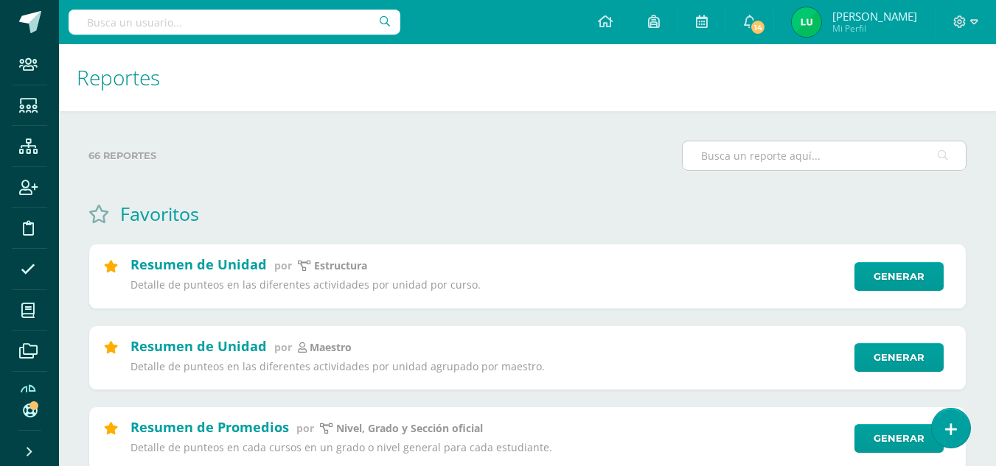
click at [779, 160] on input "text" at bounding box center [823, 155] width 283 height 29
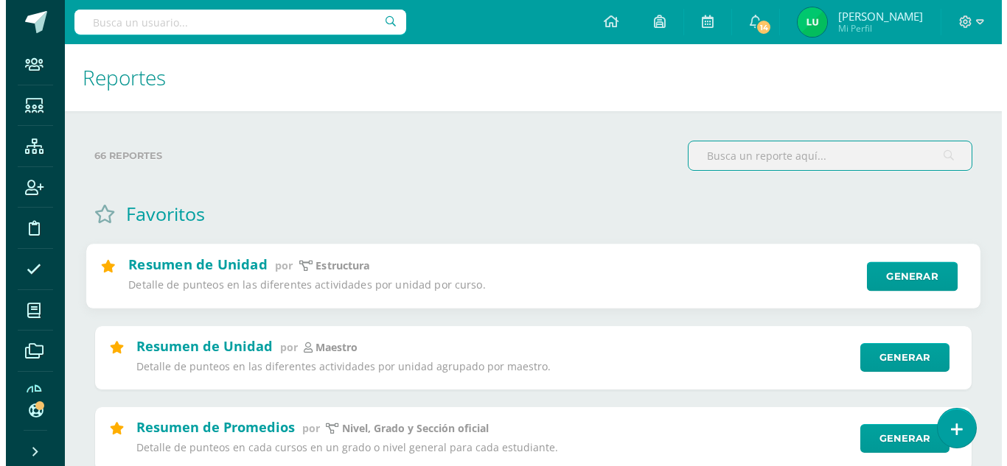
scroll to position [74, 0]
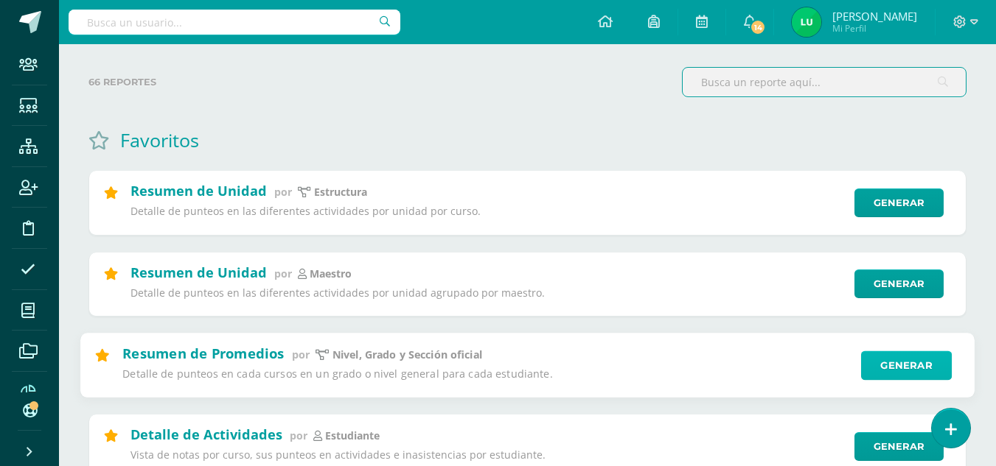
click at [884, 361] on link "Generar" at bounding box center [906, 365] width 91 height 29
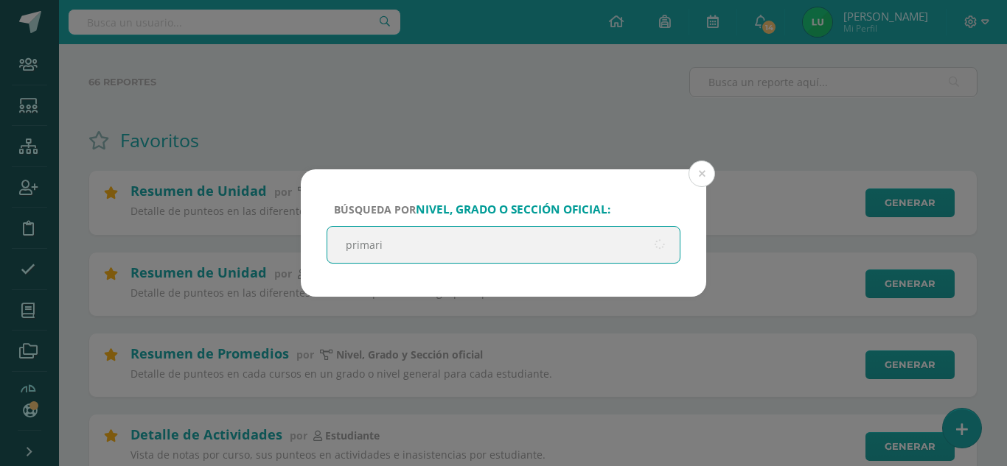
type input "primaria"
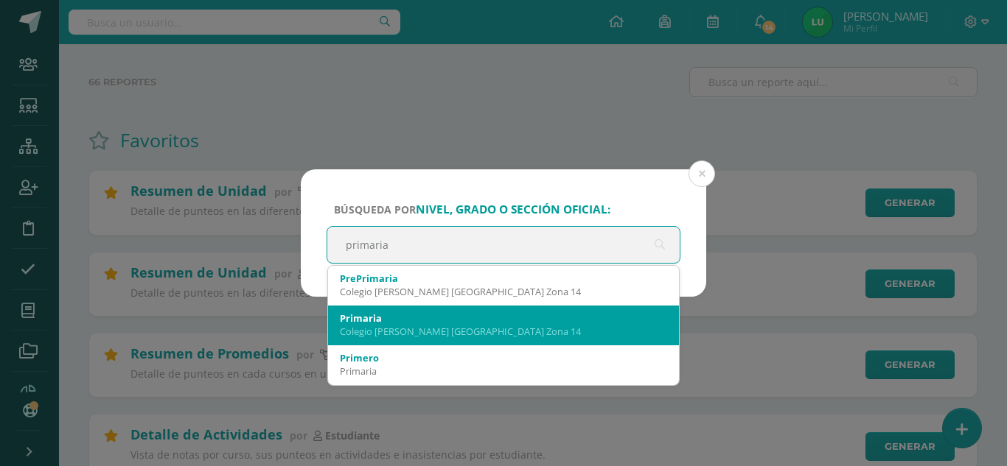
click at [357, 318] on div "Primaria" at bounding box center [503, 318] width 327 height 13
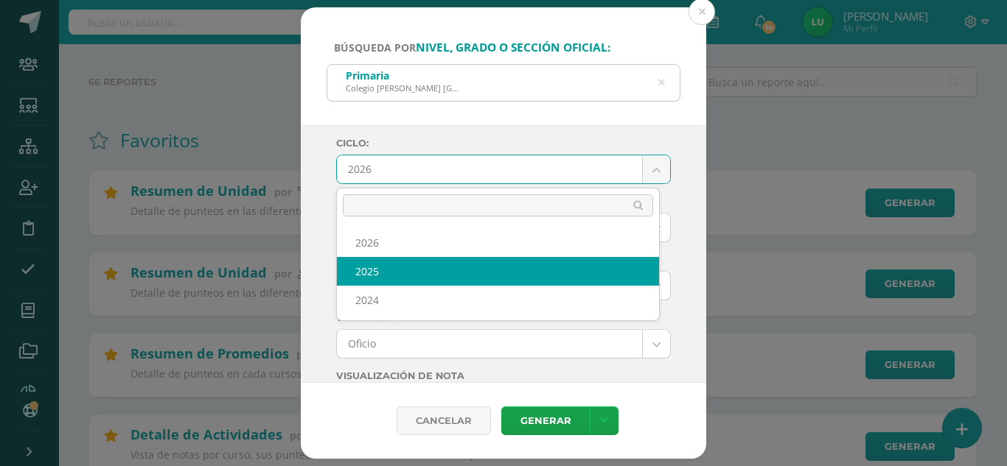
select select "4"
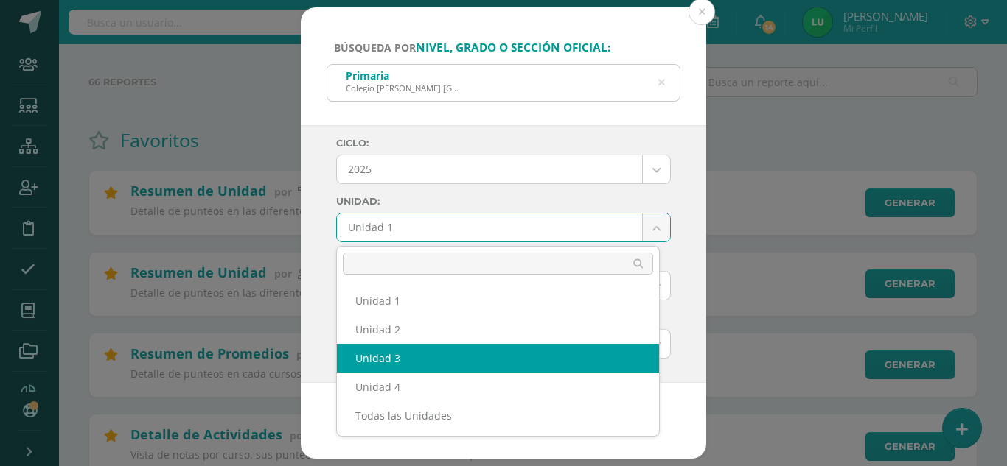
select select "Unidad 3"
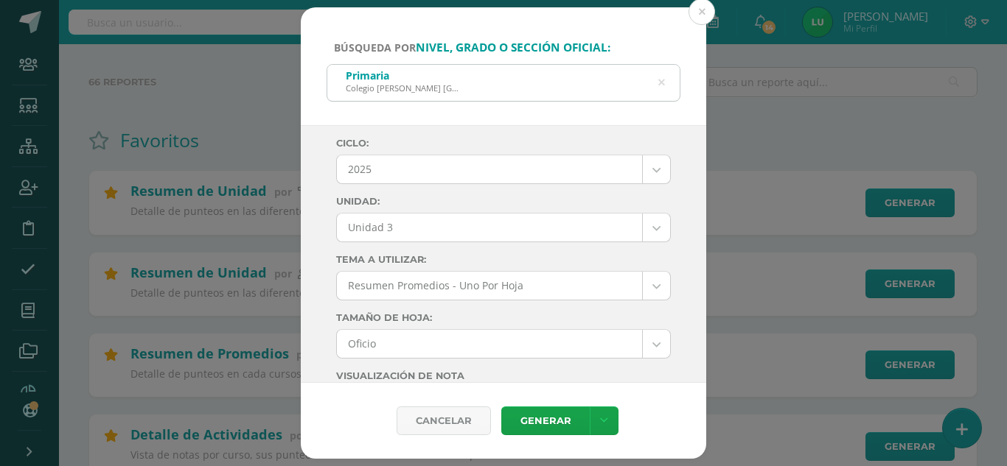
click at [323, 261] on div "Ciclo: 2025 2026 2025 2024 Unidad: Unidad 3 Unidad 1 Unidad 2 Unidad 3 Unidad 4…" at bounding box center [503, 254] width 405 height 259
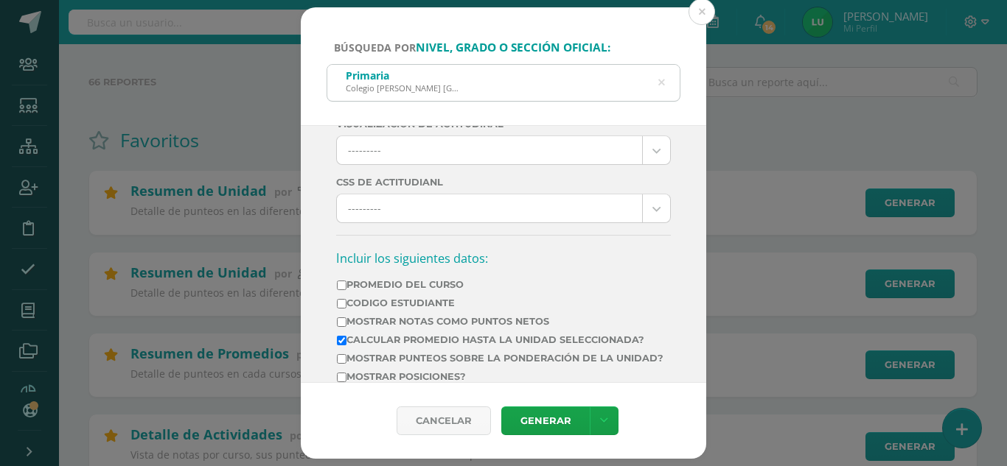
scroll to position [442, 0]
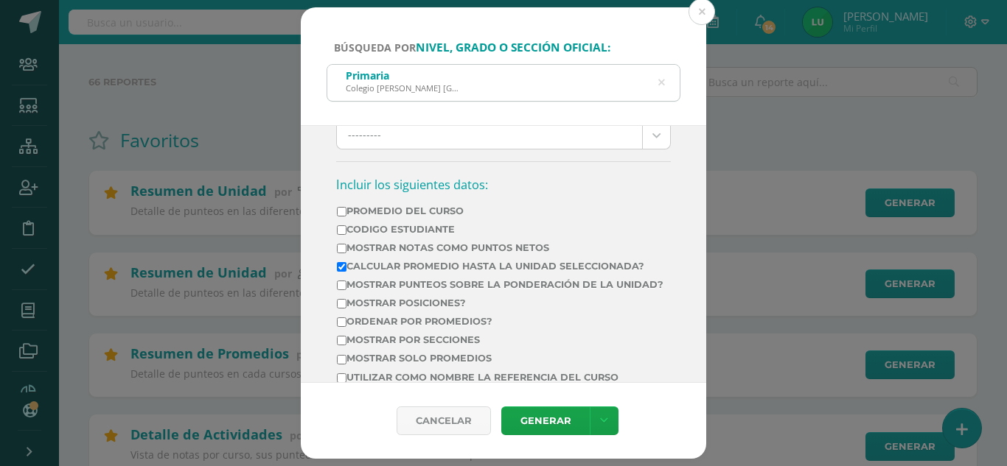
click at [428, 244] on label "Mostrar Notas Como Puntos Netos" at bounding box center [500, 247] width 326 height 11
click at [346, 244] on input "Mostrar Notas Como Puntos Netos" at bounding box center [342, 249] width 10 height 10
checkbox input "true"
click at [423, 263] on label "Calcular promedio hasta la unidad seleccionada?" at bounding box center [500, 266] width 326 height 11
click at [346, 263] on input "Calcular promedio hasta la unidad seleccionada?" at bounding box center [342, 267] width 10 height 10
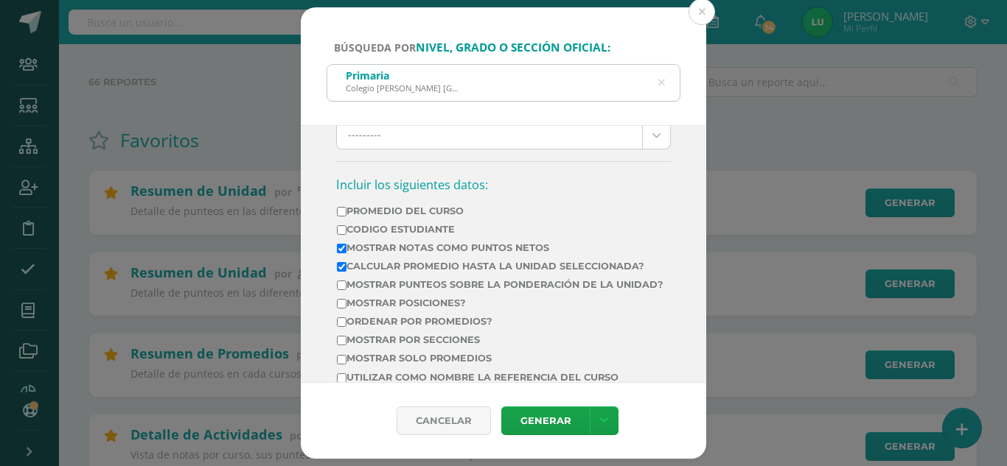
checkbox input "false"
click at [434, 346] on label "Mostrar por secciones" at bounding box center [500, 340] width 326 height 11
click at [346, 346] on input "Mostrar por secciones" at bounding box center [342, 341] width 10 height 10
checkbox input "true"
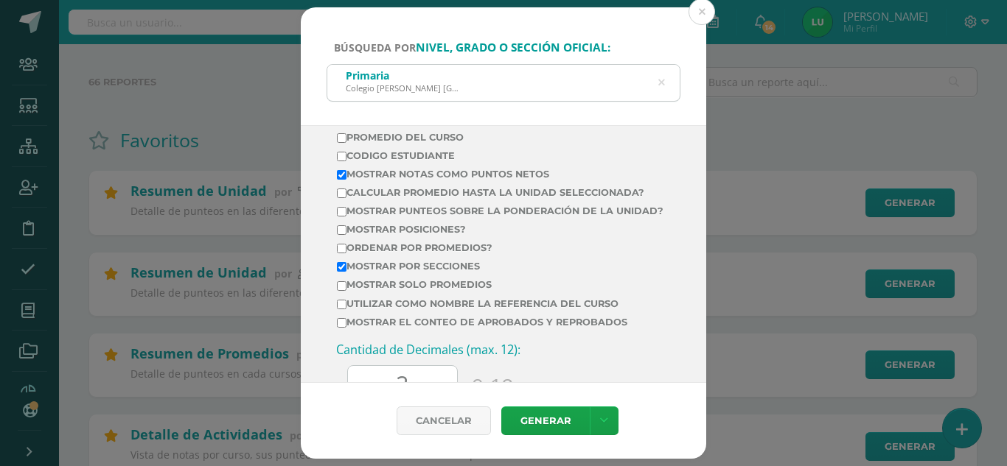
scroll to position [590, 0]
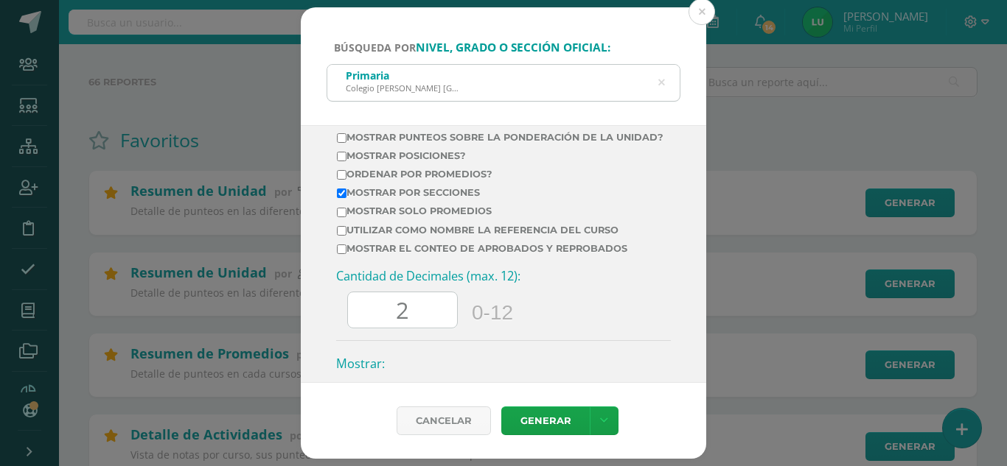
drag, startPoint x: 435, startPoint y: 312, endPoint x: 342, endPoint y: 314, distance: 92.9
click at [342, 314] on div "Cantidad de Decimales (max. 12): 2 0-12" at bounding box center [503, 304] width 335 height 72
type input "0"
click at [574, 422] on link "Generar" at bounding box center [545, 421] width 88 height 29
click at [660, 83] on icon at bounding box center [661, 82] width 31 height 31
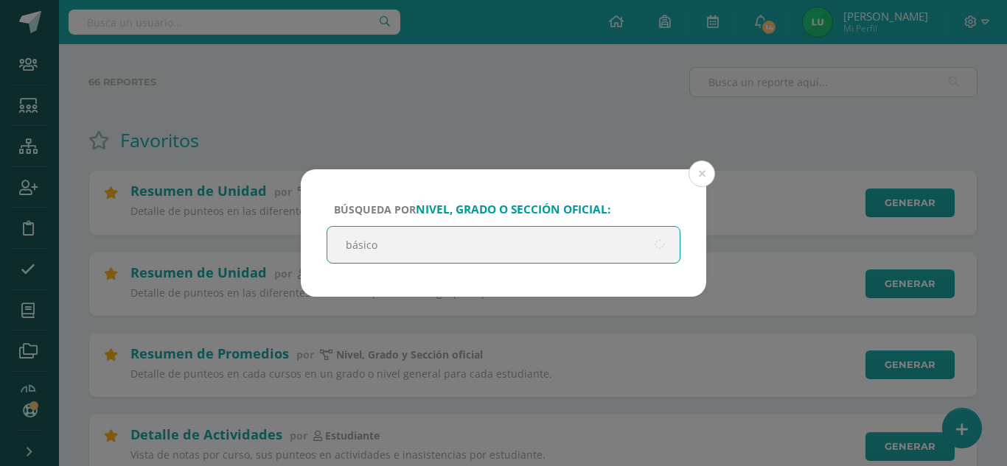
type input "básicos"
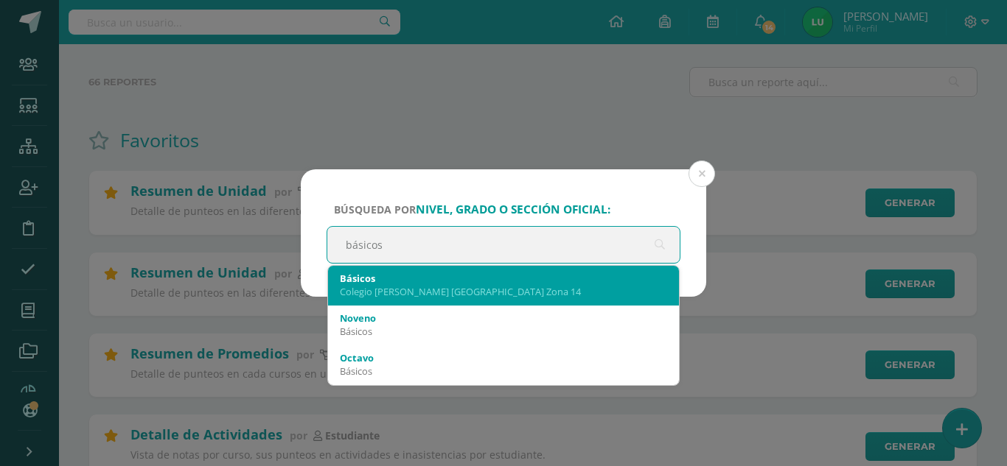
click at [477, 290] on div "Colegio Cristiano Bilingüe El Shaddai Zona 14" at bounding box center [503, 291] width 327 height 13
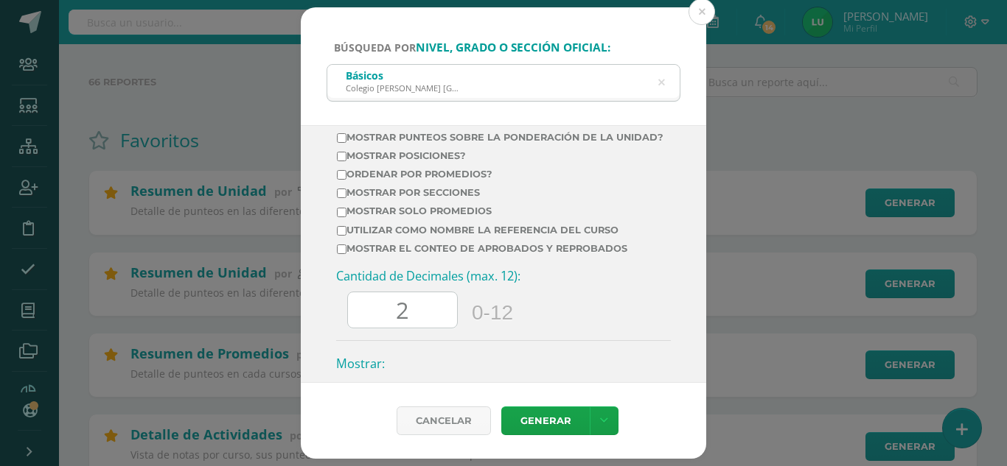
click at [410, 198] on label "Mostrar por secciones" at bounding box center [500, 192] width 326 height 11
click at [346, 198] on input "Mostrar por secciones" at bounding box center [342, 194] width 10 height 10
checkbox input "true"
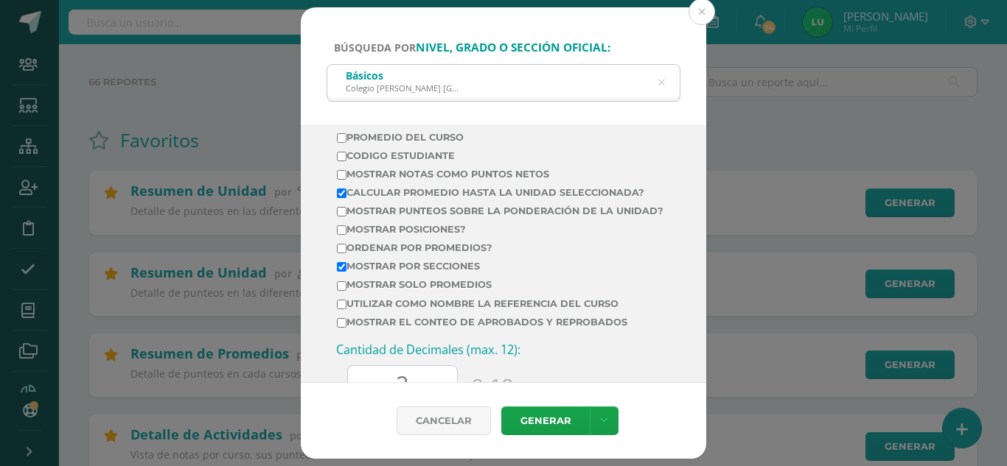
scroll to position [442, 0]
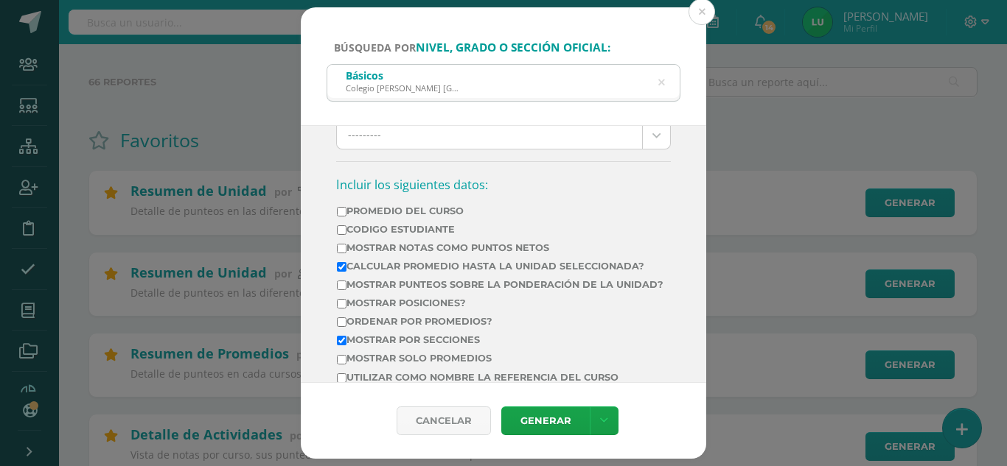
click at [415, 245] on label "Mostrar Notas Como Puntos Netos" at bounding box center [500, 247] width 326 height 11
click at [346, 245] on input "Mostrar Notas Como Puntos Netos" at bounding box center [342, 249] width 10 height 10
checkbox input "true"
click at [416, 258] on td "Mostrar Notas Como Puntos Netos" at bounding box center [500, 251] width 328 height 18
click at [410, 268] on label "Calcular promedio hasta la unidad seleccionada?" at bounding box center [500, 266] width 326 height 11
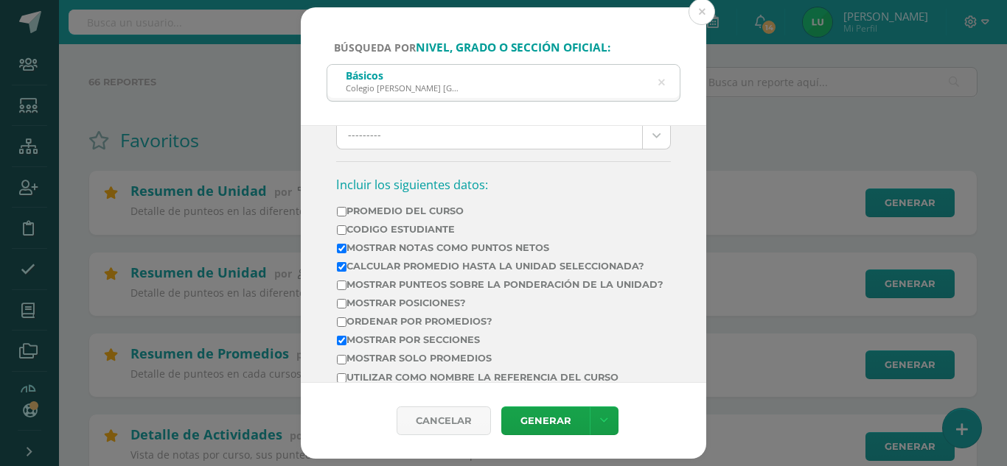
click at [346, 268] on input "Calcular promedio hasta la unidad seleccionada?" at bounding box center [342, 267] width 10 height 10
checkbox input "false"
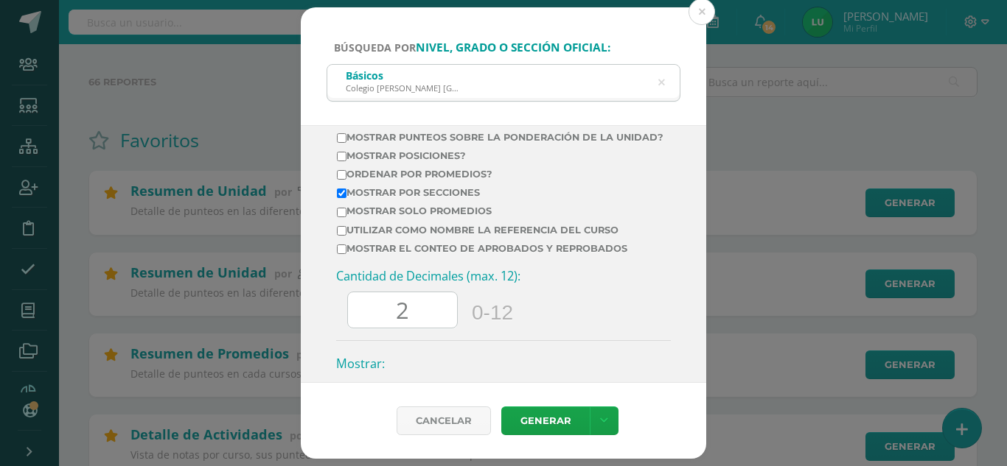
drag, startPoint x: 405, startPoint y: 304, endPoint x: 366, endPoint y: 301, distance: 38.4
click at [366, 301] on div "Cantidad de Decimales (max. 12): 2 0-12" at bounding box center [503, 304] width 335 height 72
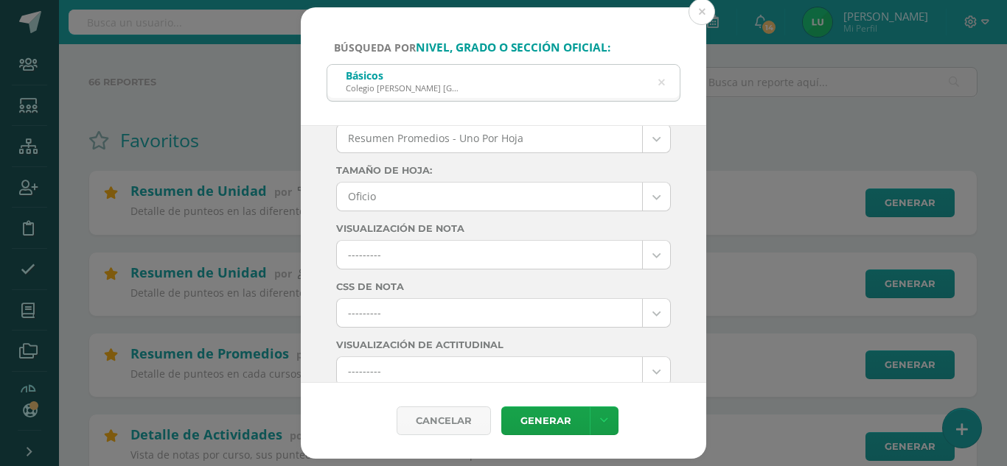
scroll to position [0, 0]
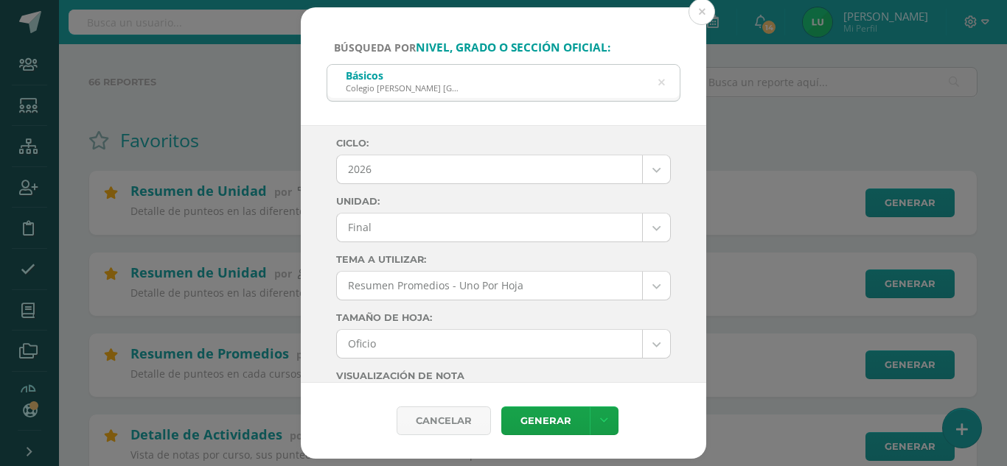
type input "0"
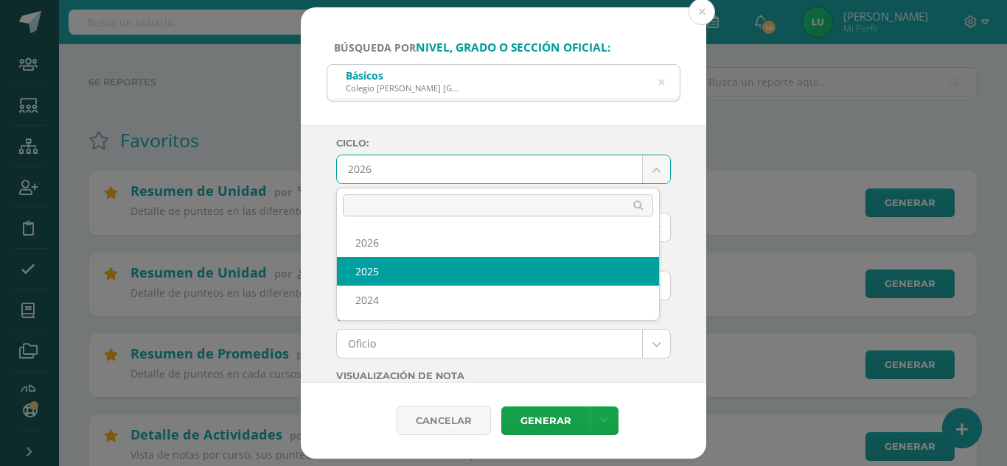
select select "4"
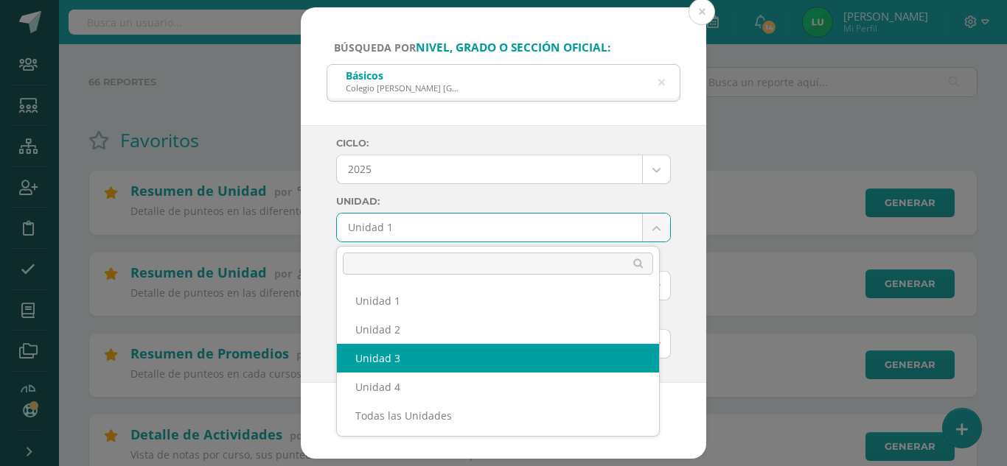
select select "Unidad 3"
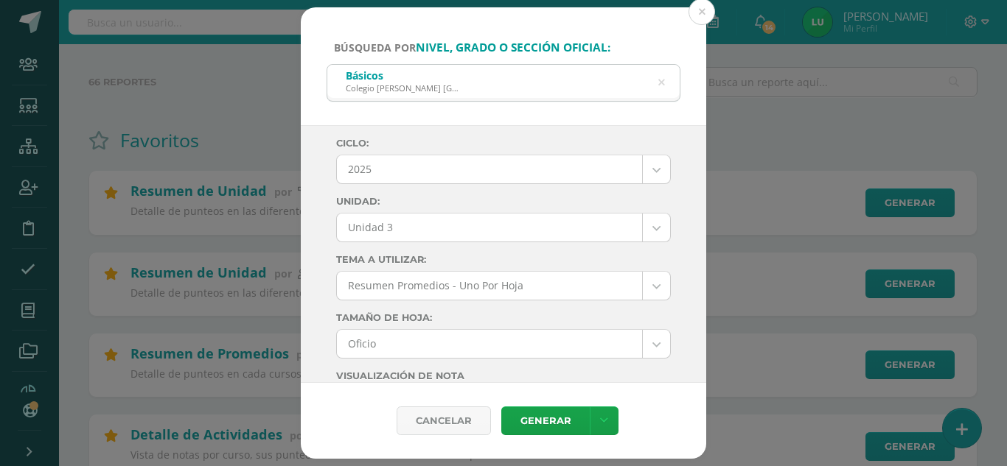
click at [674, 306] on div "Ciclo: 2025 2026 2025 2024 Unidad: Unidad 3 Unidad 1 Unidad 2 Unidad 3 Unidad 4…" at bounding box center [503, 254] width 405 height 259
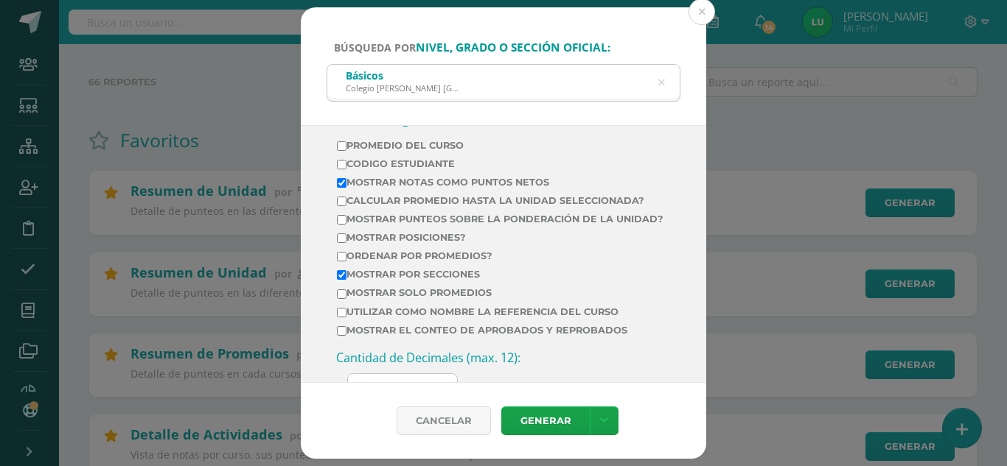
scroll to position [434, 0]
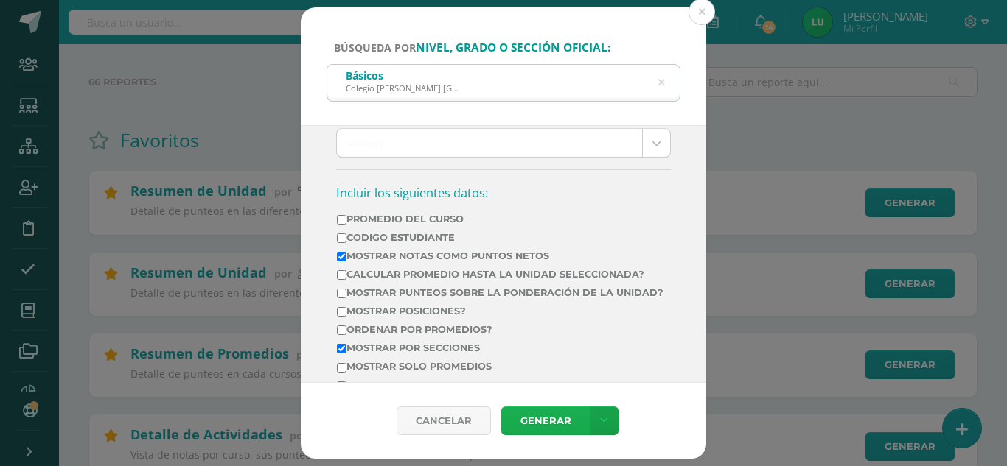
click at [523, 412] on link "Generar" at bounding box center [545, 421] width 88 height 29
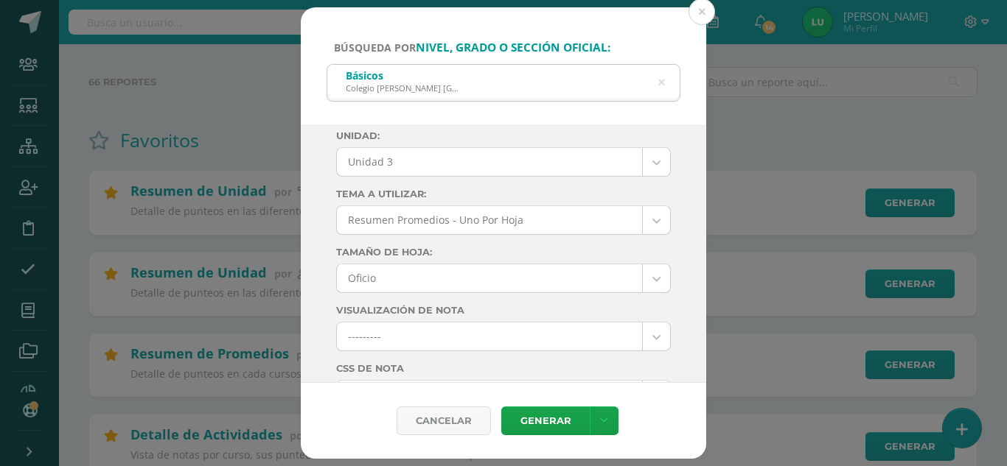
scroll to position [0, 0]
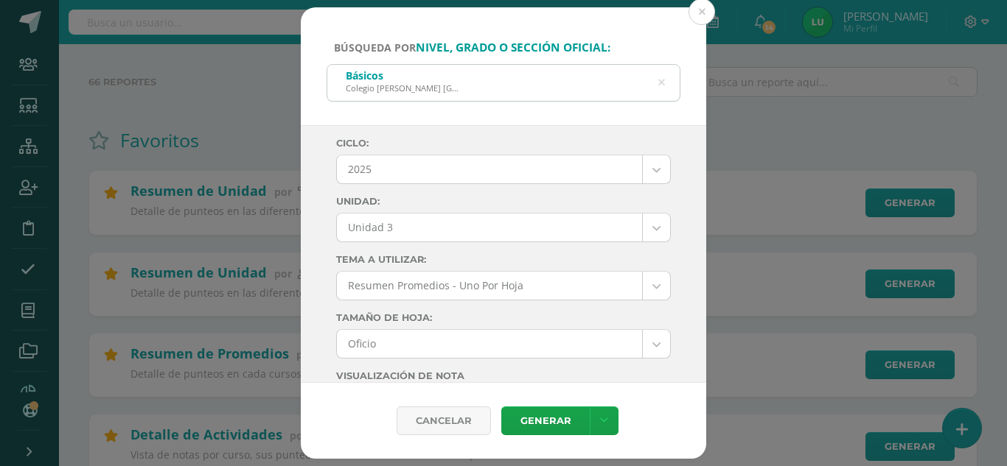
click at [665, 80] on div "Básicos Colegio Cristiano Bilingüe El Shaddai Zona 14" at bounding box center [503, 81] width 352 height 33
click at [663, 85] on icon at bounding box center [661, 83] width 7 height 38
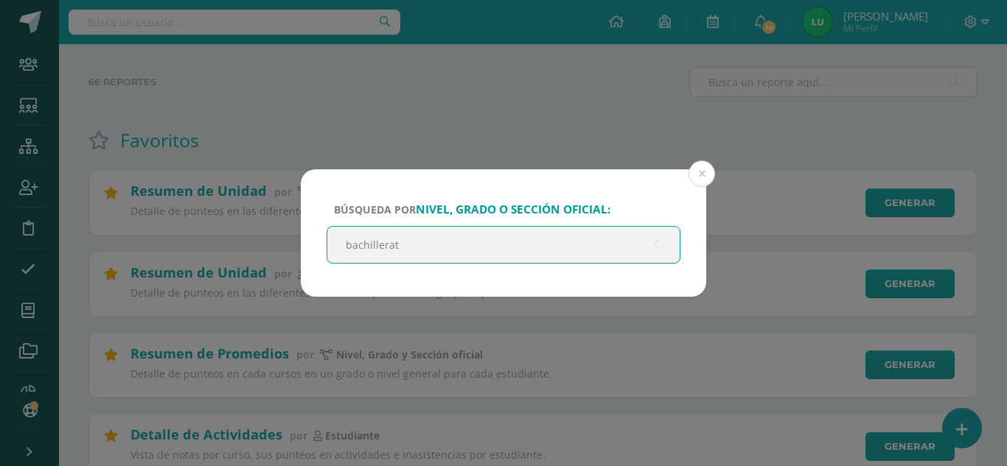
type input "bachillerato"
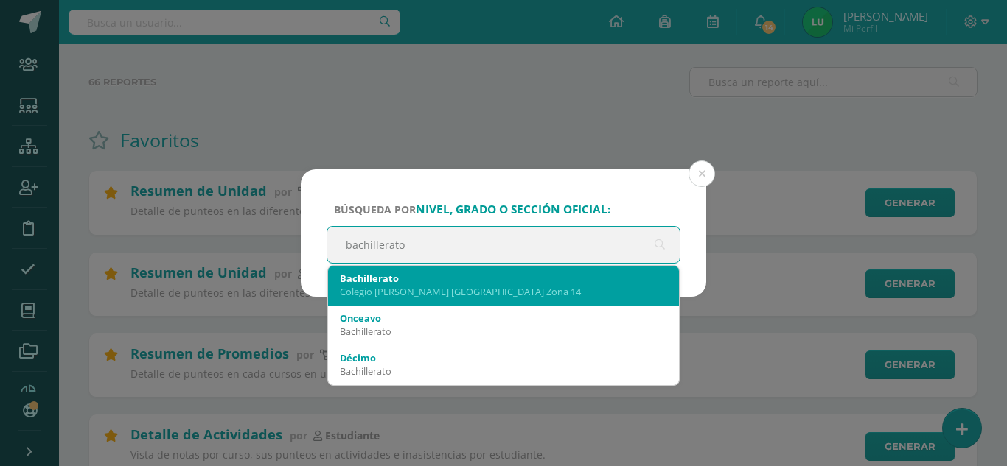
click at [596, 289] on div "Colegio Cristiano Bilingüe El Shaddai Zona 14" at bounding box center [503, 291] width 327 height 13
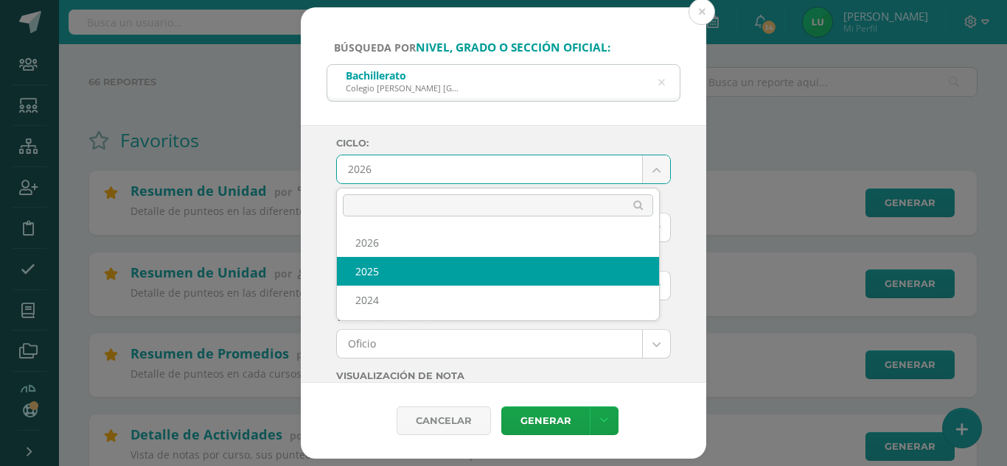
select select "4"
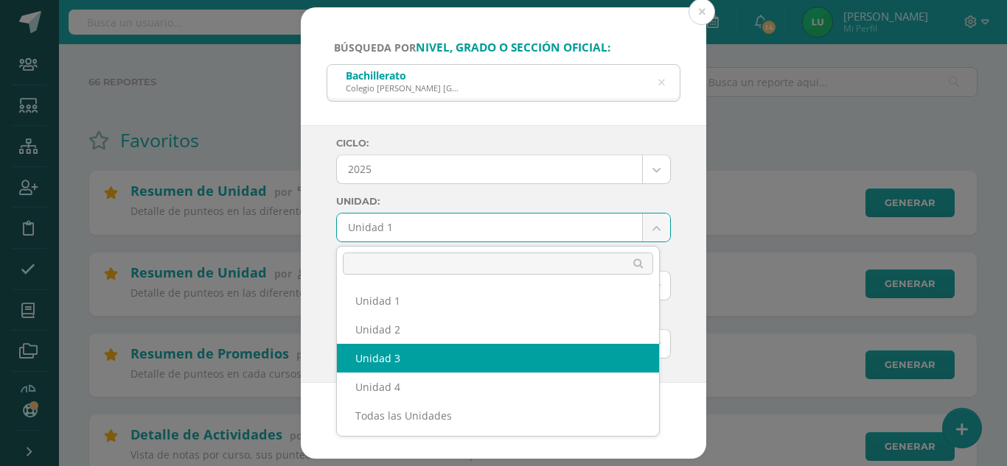
select select "Unidad 3"
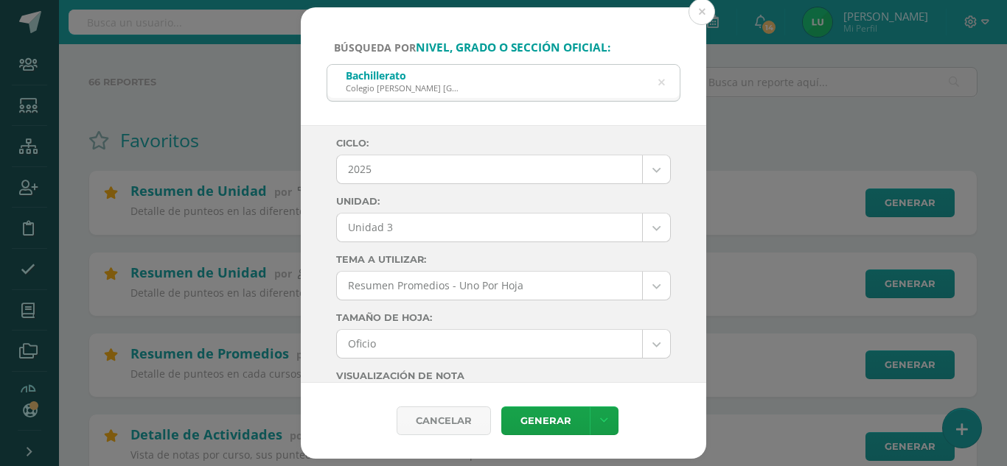
click at [309, 272] on div "Ciclo: 2025 2026 2025 2024 Unidad: Unidad 3 Unidad 1 Unidad 2 Unidad 3 Unidad 4…" at bounding box center [503, 254] width 405 height 259
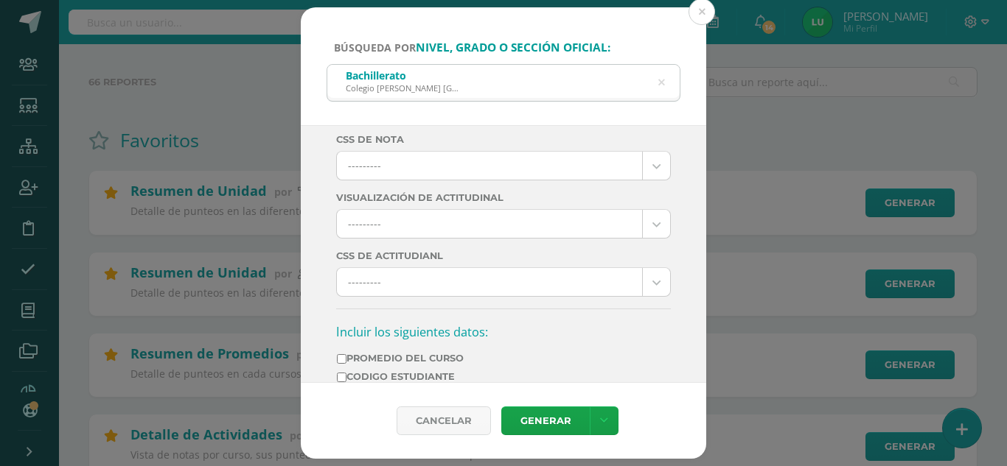
scroll to position [442, 0]
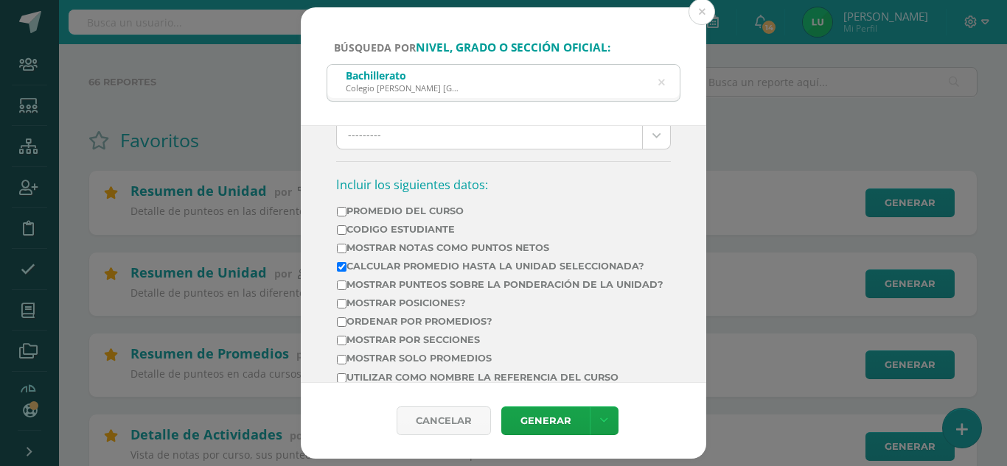
click at [480, 242] on label "Mostrar Notas Como Puntos Netos" at bounding box center [500, 247] width 326 height 11
click at [346, 244] on input "Mostrar Notas Como Puntos Netos" at bounding box center [342, 249] width 10 height 10
checkbox input "true"
click at [477, 270] on label "Calcular promedio hasta la unidad seleccionada?" at bounding box center [500, 266] width 326 height 11
click at [346, 270] on input "Calcular promedio hasta la unidad seleccionada?" at bounding box center [342, 267] width 10 height 10
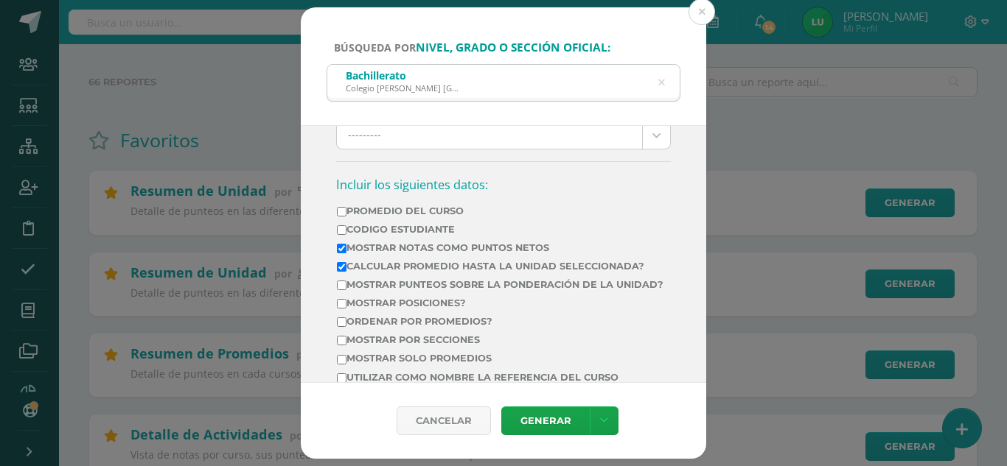
checkbox input "false"
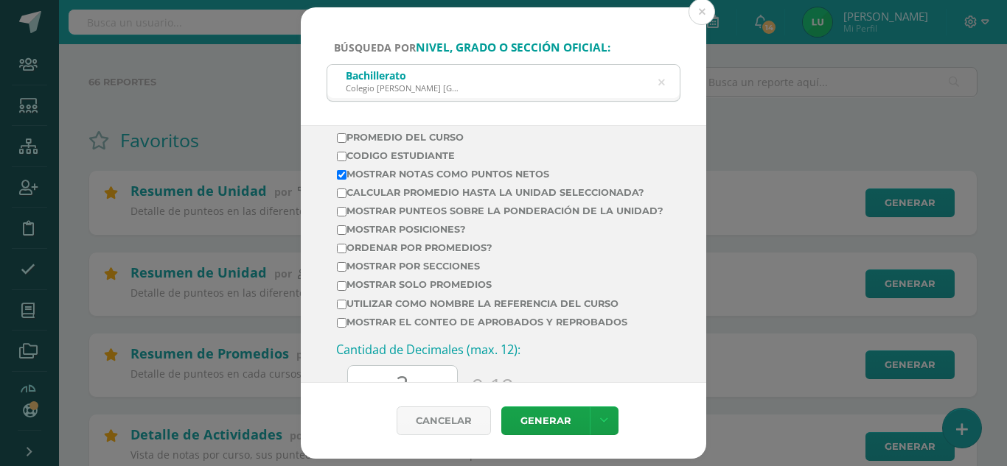
click at [464, 290] on label "Mostrar solo promedios" at bounding box center [500, 284] width 326 height 11
click at [346, 291] on input "Mostrar solo promedios" at bounding box center [342, 287] width 10 height 10
click at [462, 290] on label "Mostrar solo promedios" at bounding box center [500, 284] width 326 height 11
click at [346, 291] on input "Mostrar solo promedios" at bounding box center [342, 287] width 10 height 10
click at [462, 290] on label "Mostrar solo promedios" at bounding box center [500, 284] width 326 height 11
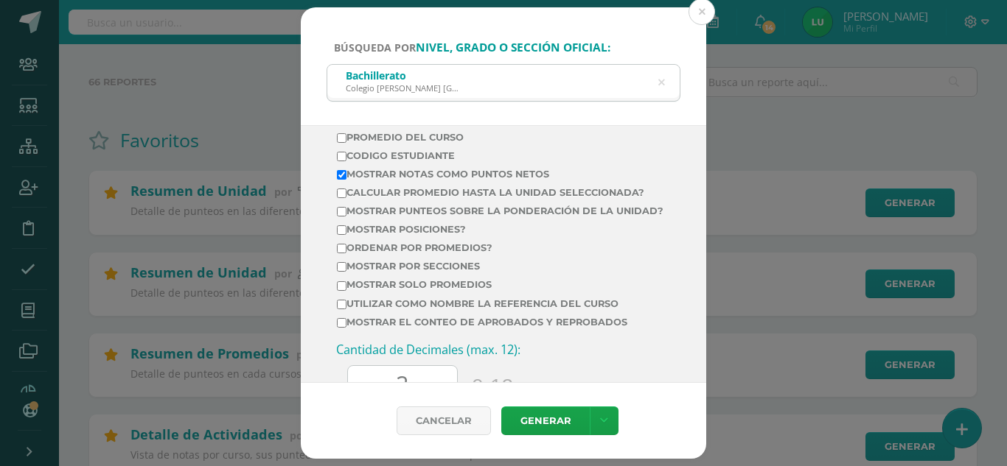
click at [346, 291] on input "Mostrar solo promedios" at bounding box center [342, 287] width 10 height 10
checkbox input "true"
click at [617, 260] on td "Ordenar por promedios?" at bounding box center [500, 251] width 328 height 18
click at [476, 290] on label "Mostrar solo promedios" at bounding box center [500, 284] width 326 height 11
click at [467, 272] on label "Mostrar por secciones" at bounding box center [500, 266] width 326 height 11
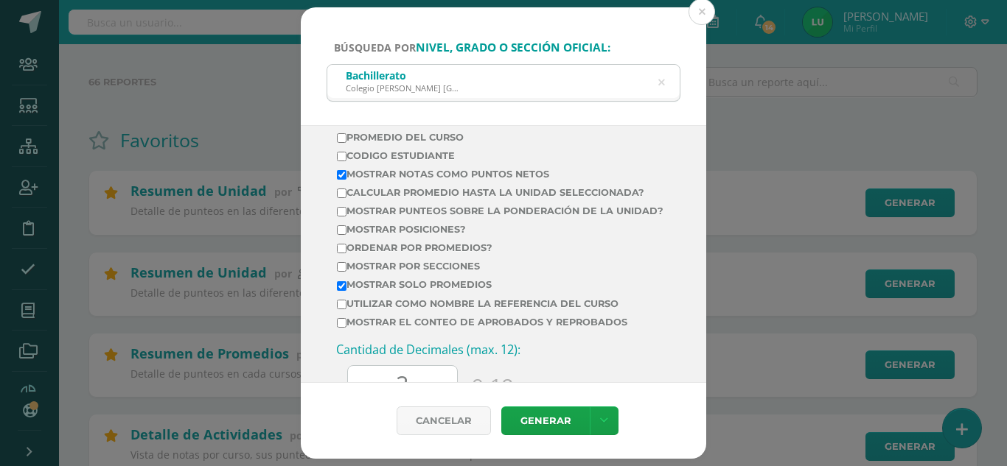
click at [346, 272] on input "Mostrar por secciones" at bounding box center [342, 267] width 10 height 10
checkbox input "true"
click at [448, 290] on label "Mostrar solo promedios" at bounding box center [500, 284] width 326 height 11
click at [346, 290] on input "Mostrar solo promedios" at bounding box center [342, 287] width 10 height 10
checkbox input "false"
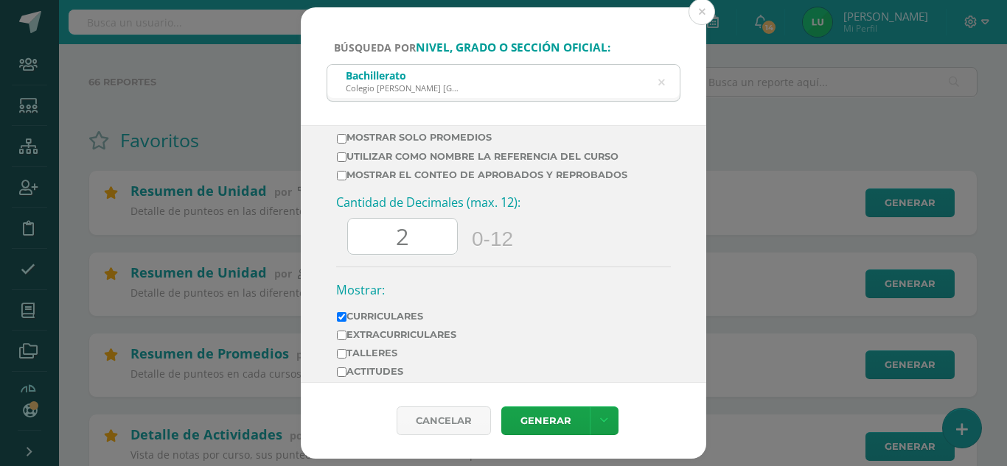
scroll to position [729, 0]
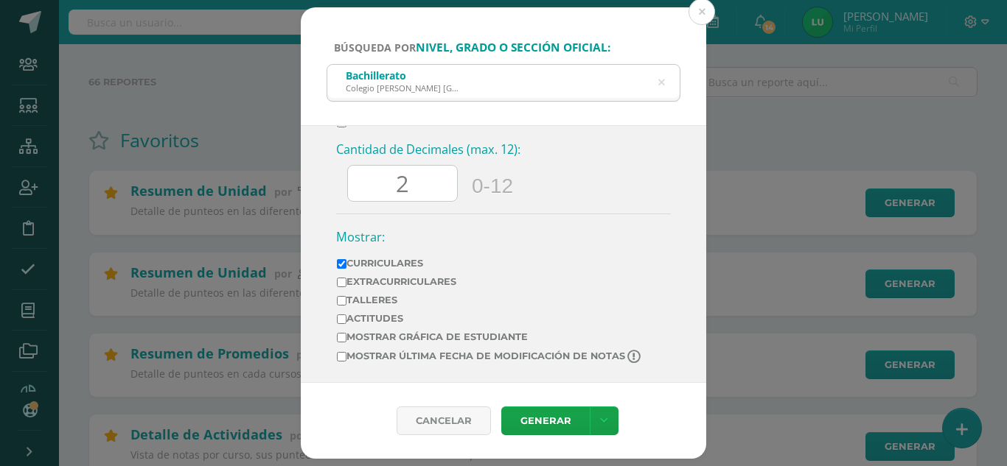
drag, startPoint x: 419, startPoint y: 190, endPoint x: 374, endPoint y: 191, distance: 45.0
click at [374, 191] on input "2" at bounding box center [402, 184] width 109 height 36
type input "0"
click at [561, 410] on link "Generar" at bounding box center [545, 421] width 88 height 29
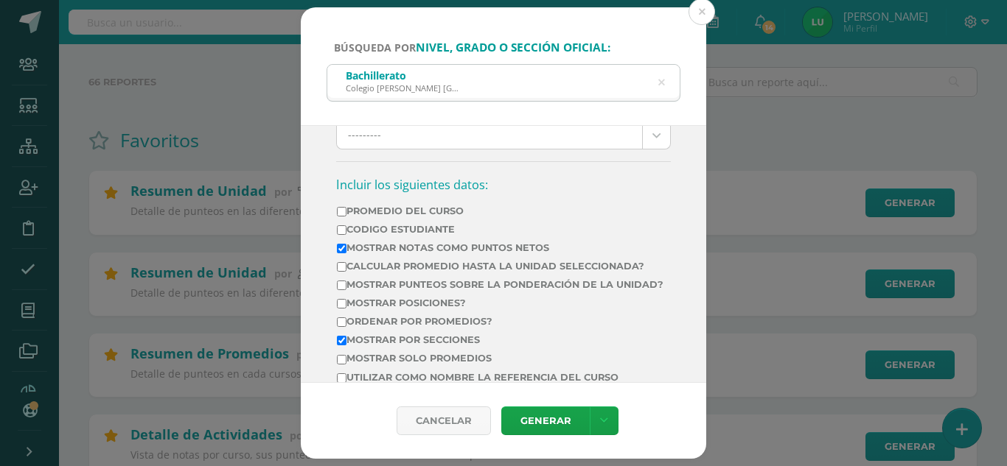
scroll to position [516, 0]
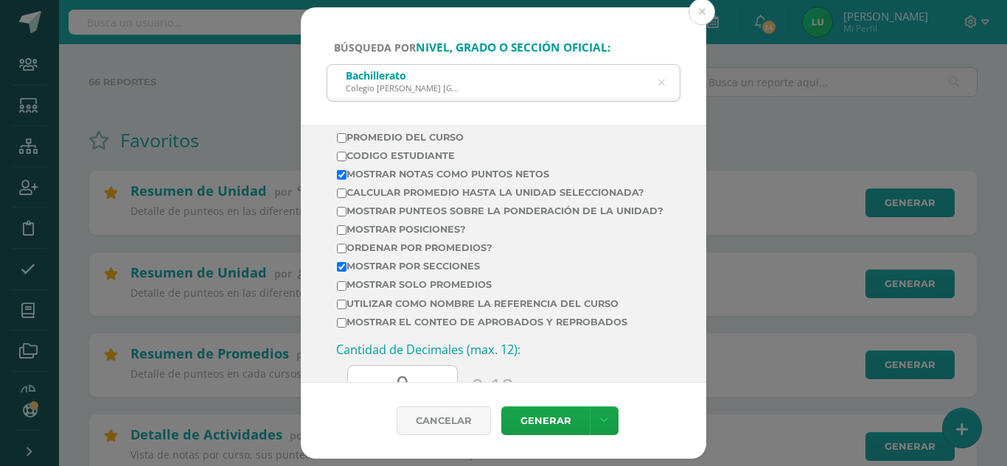
click at [476, 190] on label "Calcular promedio hasta la unidad seleccionada?" at bounding box center [500, 192] width 326 height 11
click at [346, 190] on input "Calcular promedio hasta la unidad seleccionada?" at bounding box center [342, 194] width 10 height 10
checkbox input "true"
click at [455, 172] on label "Mostrar Notas Como Puntos Netos" at bounding box center [500, 174] width 326 height 11
click at [346, 172] on input "Mostrar Notas Como Puntos Netos" at bounding box center [342, 175] width 10 height 10
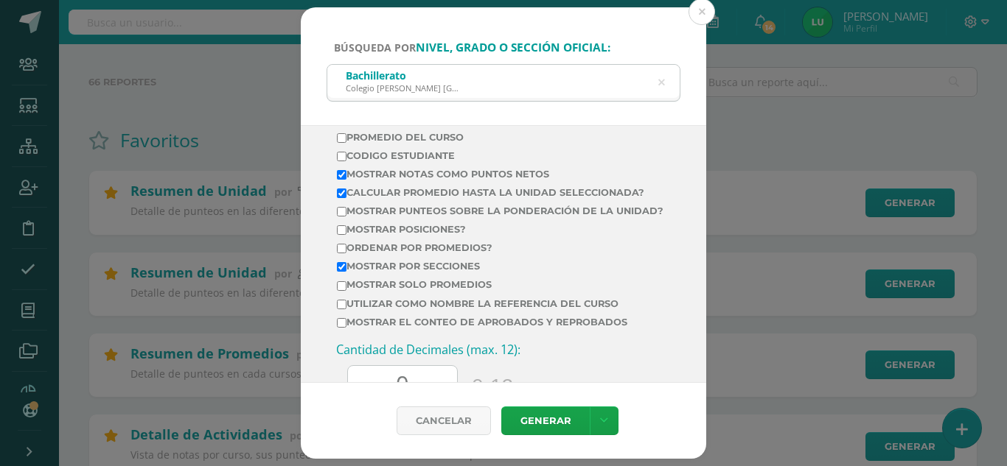
checkbox input "false"
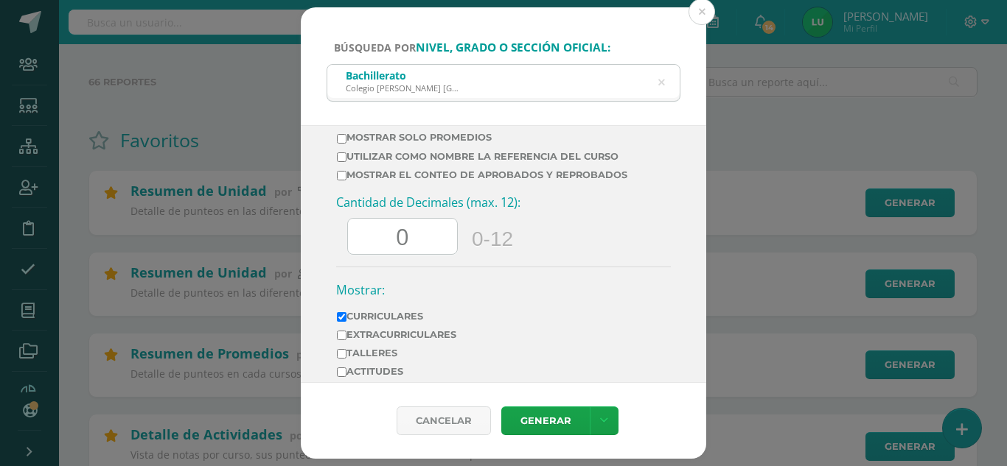
drag, startPoint x: 403, startPoint y: 253, endPoint x: 387, endPoint y: 253, distance: 16.2
click at [387, 253] on input "0" at bounding box center [402, 237] width 109 height 36
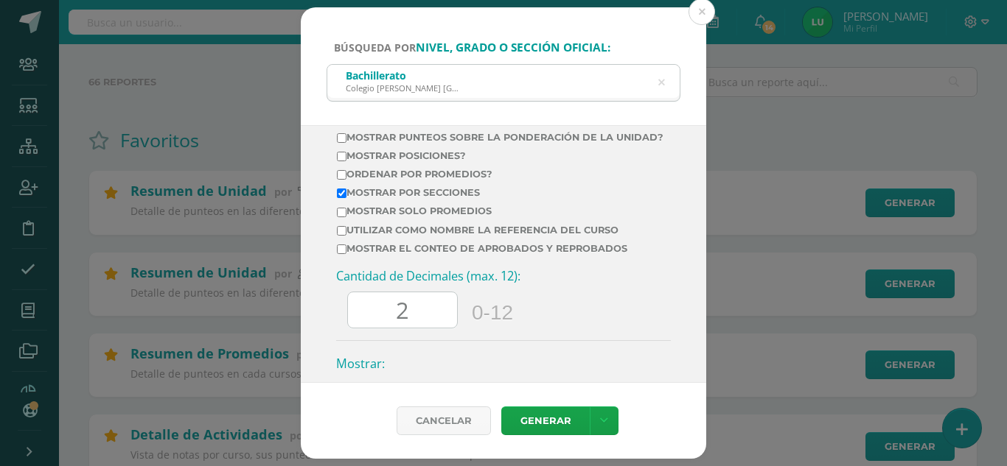
type input "2"
click at [404, 180] on label "Ordenar por promedios?" at bounding box center [500, 174] width 326 height 11
click at [346, 180] on input "Ordenar por promedios?" at bounding box center [342, 175] width 10 height 10
checkbox input "true"
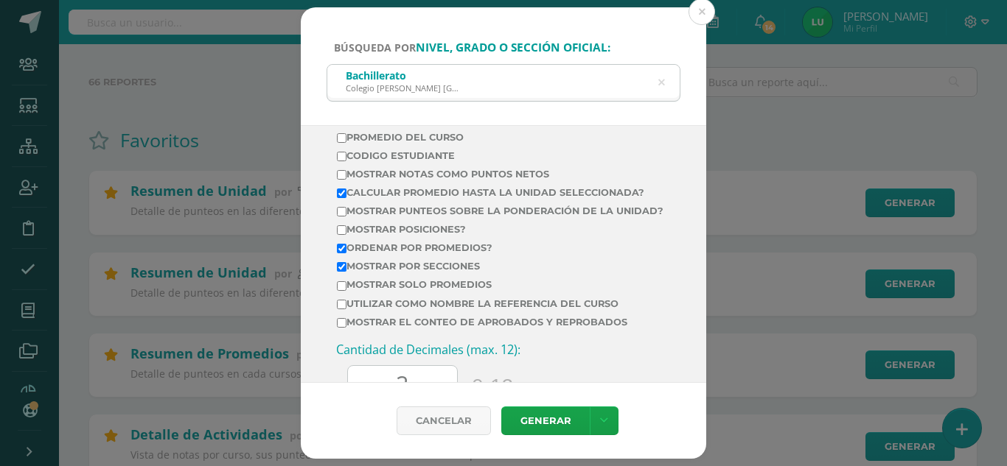
click at [444, 290] on label "Mostrar solo promedios" at bounding box center [500, 284] width 326 height 11
click at [346, 291] on input "Mostrar solo promedios" at bounding box center [342, 287] width 10 height 10
click at [524, 412] on link "Generar" at bounding box center [545, 421] width 88 height 29
click at [417, 290] on label "Mostrar solo promedios" at bounding box center [500, 284] width 326 height 11
click at [346, 291] on input "Mostrar solo promedios" at bounding box center [342, 287] width 10 height 10
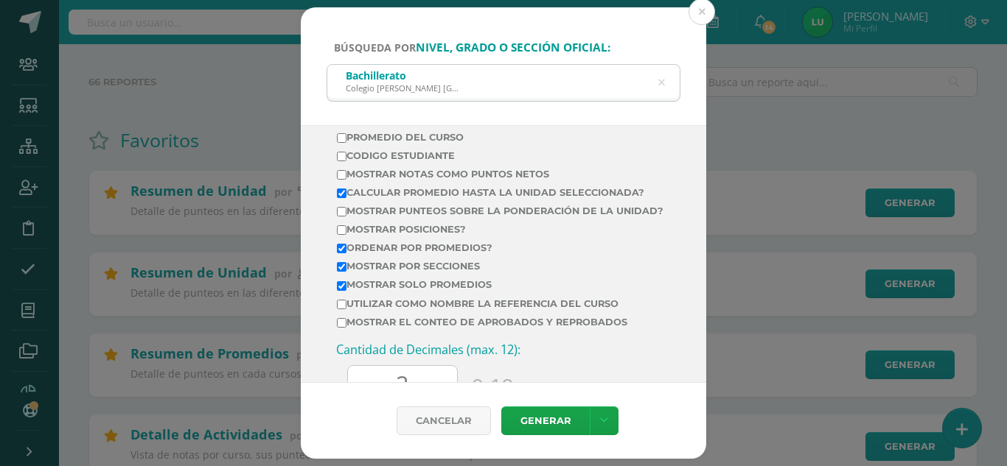
checkbox input "false"
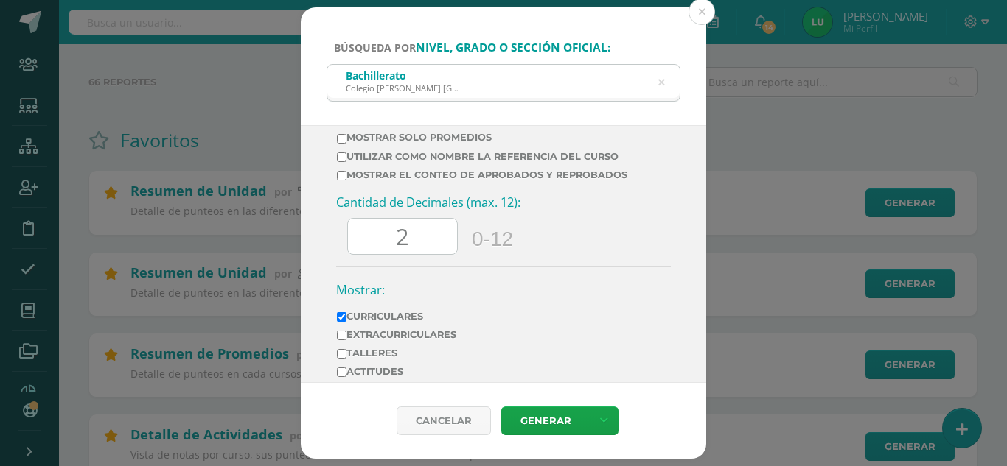
scroll to position [729, 0]
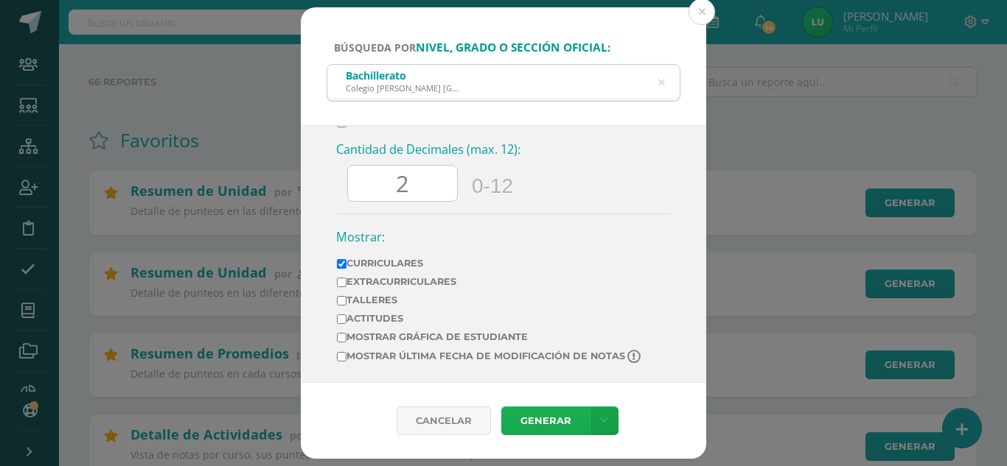
click at [542, 419] on link "Generar" at bounding box center [545, 421] width 88 height 29
click at [190, 57] on div "Búsqueda por nivel, grado o sección oficial: Bachillerato Colegio Cristiano Bil…" at bounding box center [503, 233] width 995 height 452
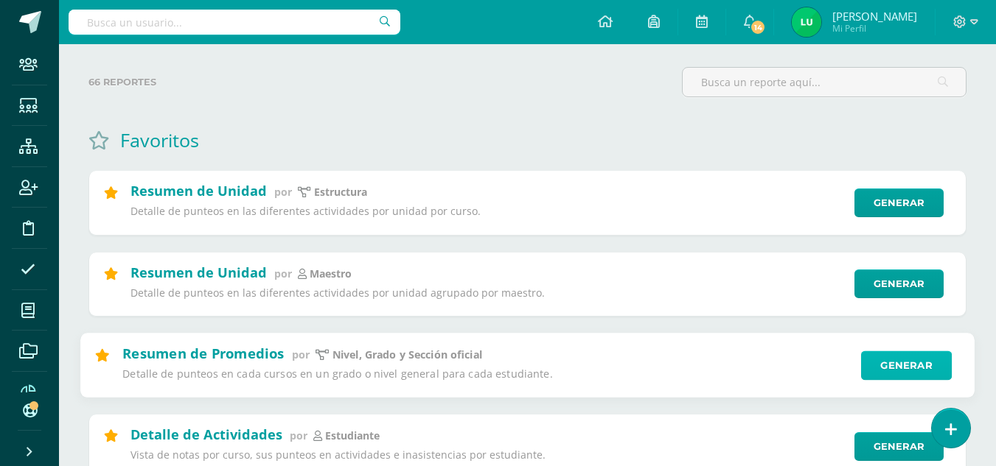
click at [895, 363] on link "Generar" at bounding box center [906, 365] width 91 height 29
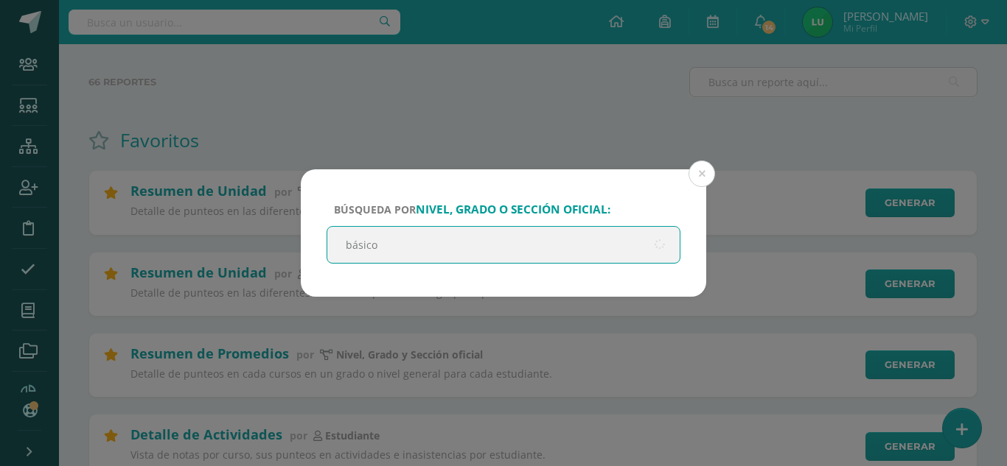
type input "básicos"
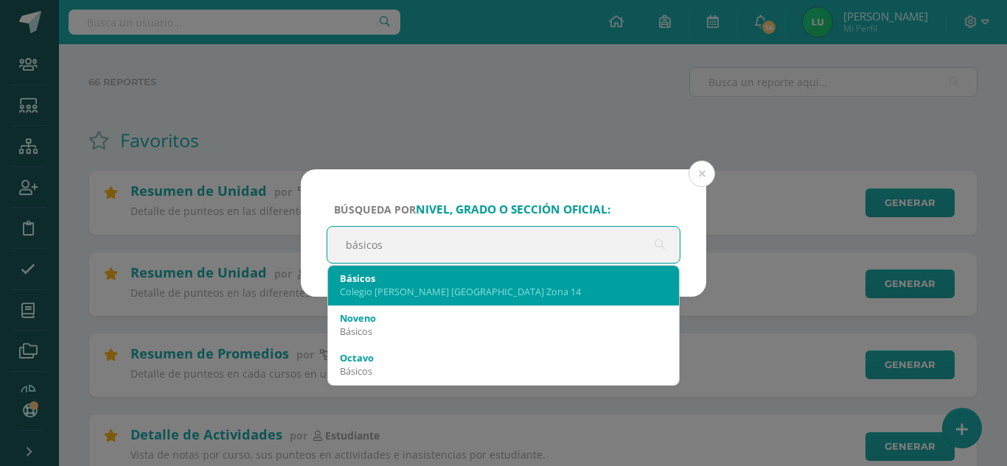
click at [422, 296] on div "Colegio Cristiano Bilingüe El Shaddai Zona 14" at bounding box center [503, 291] width 327 height 13
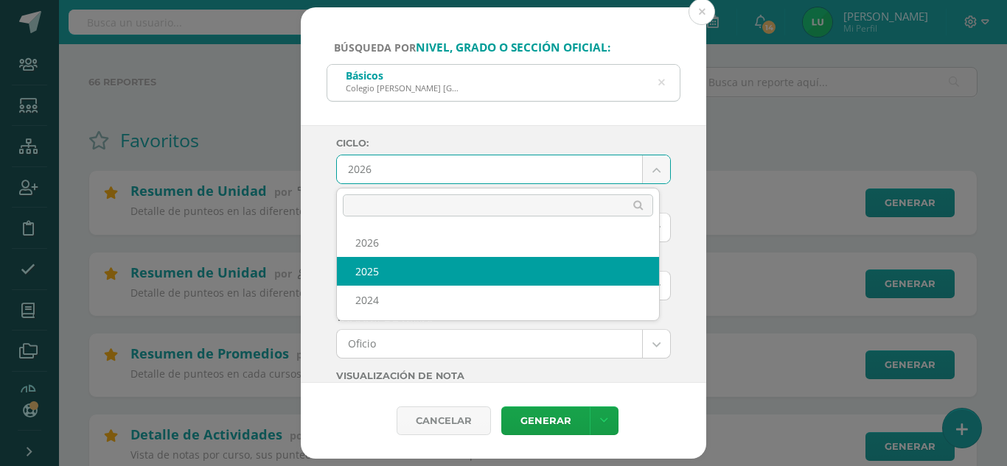
select select "4"
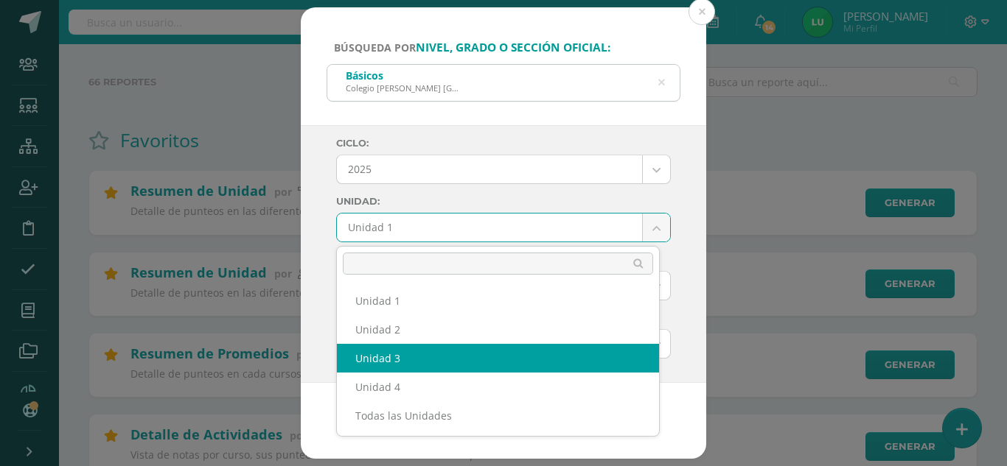
select select "Unidad 3"
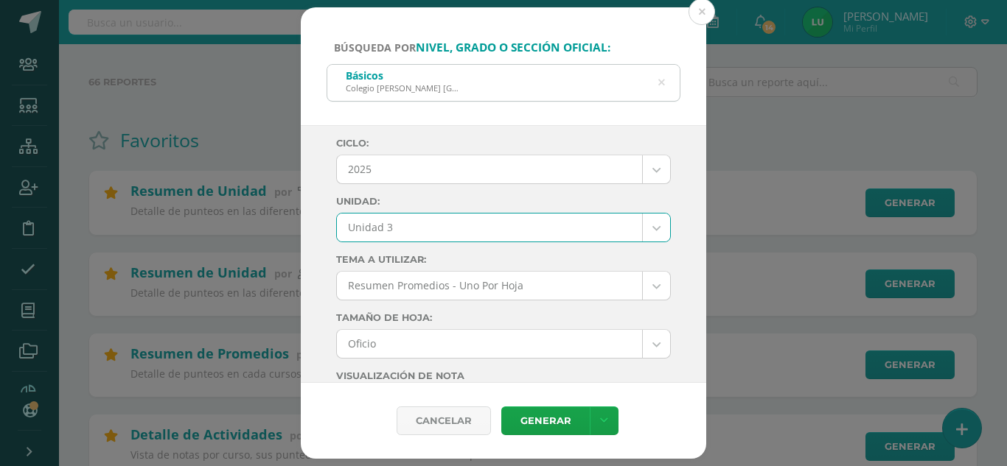
click at [329, 241] on div "Ciclo: 2025 2026 2025 2024 Unidad: Unidad 3 Unidad 1 Unidad 2 Unidad 3 Unidad 4…" at bounding box center [503, 254] width 405 height 259
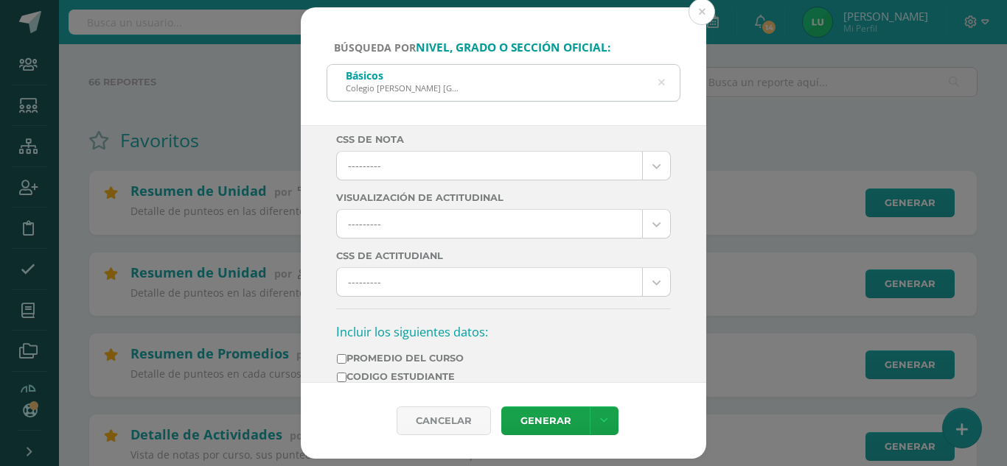
scroll to position [516, 0]
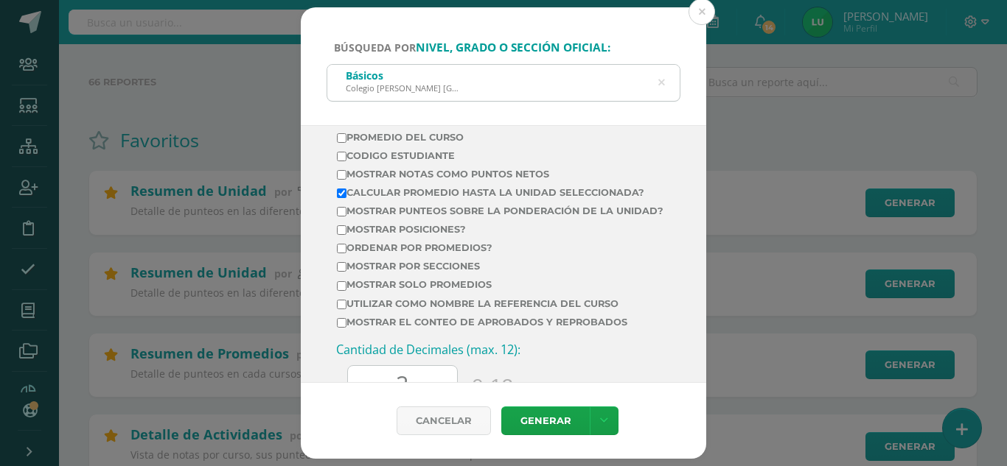
click at [430, 272] on label "Mostrar por secciones" at bounding box center [500, 266] width 326 height 11
click at [346, 272] on input "Mostrar por secciones" at bounding box center [342, 267] width 10 height 10
checkbox input "true"
click at [411, 254] on label "Ordenar por promedios?" at bounding box center [500, 247] width 326 height 11
click at [346, 254] on input "Ordenar por promedios?" at bounding box center [342, 249] width 10 height 10
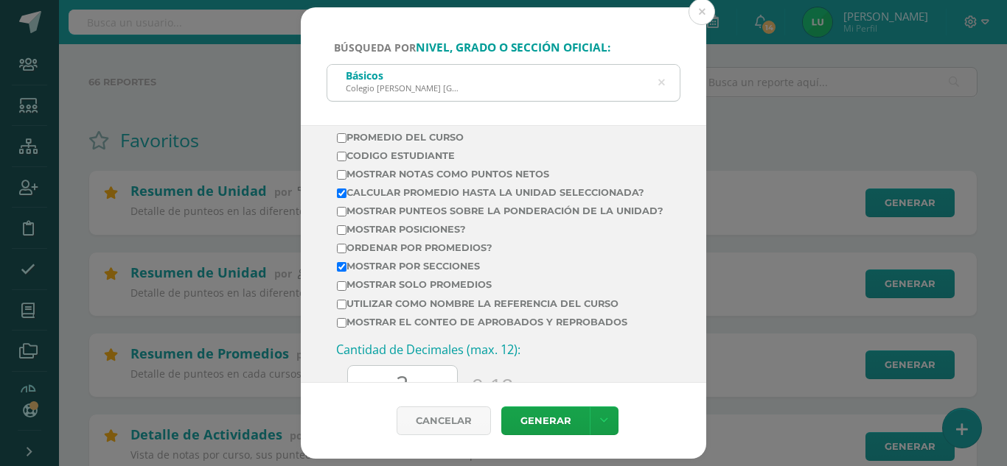
checkbox input "true"
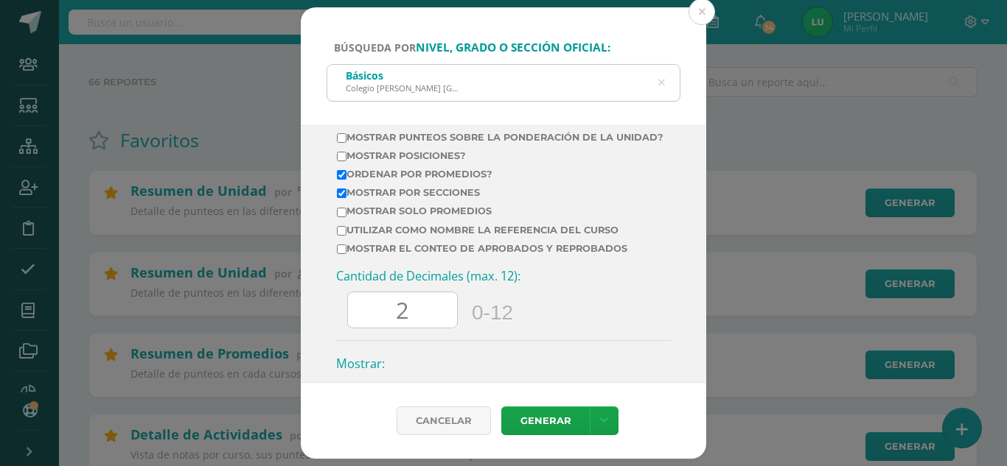
drag, startPoint x: 430, startPoint y: 318, endPoint x: 354, endPoint y: 310, distance: 75.6
click at [354, 310] on input "2" at bounding box center [402, 311] width 109 height 36
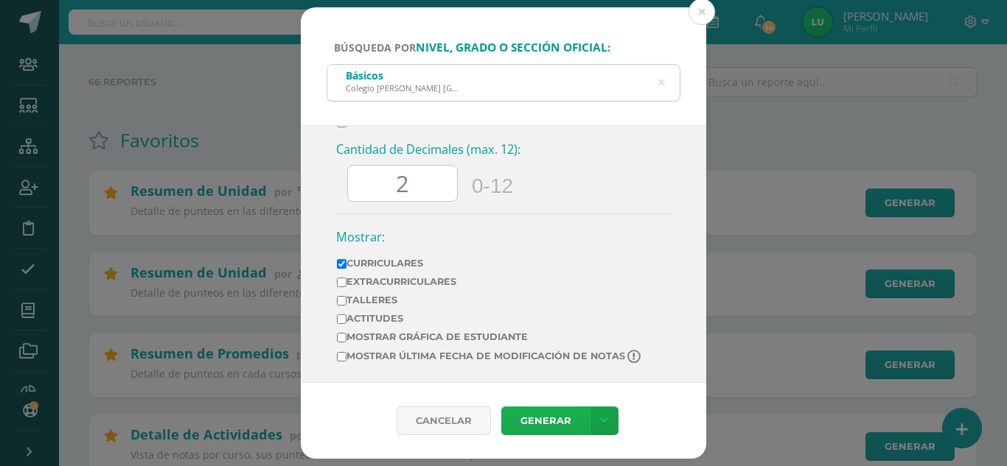
click at [538, 413] on link "Generar" at bounding box center [545, 421] width 88 height 29
click at [666, 83] on div "Básicos Colegio Cristiano Bilingüe El Shaddai Zona 14" at bounding box center [503, 81] width 352 height 33
click at [654, 95] on div "Básicos Colegio Cristiano Bilingüe El Shaddai Zona 14" at bounding box center [503, 81] width 352 height 33
click at [663, 84] on icon at bounding box center [661, 83] width 7 height 38
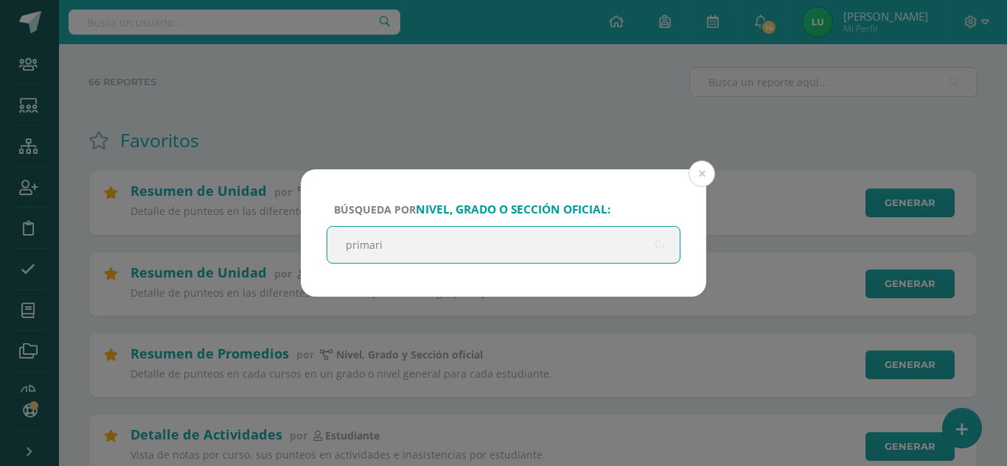
type input "primaria"
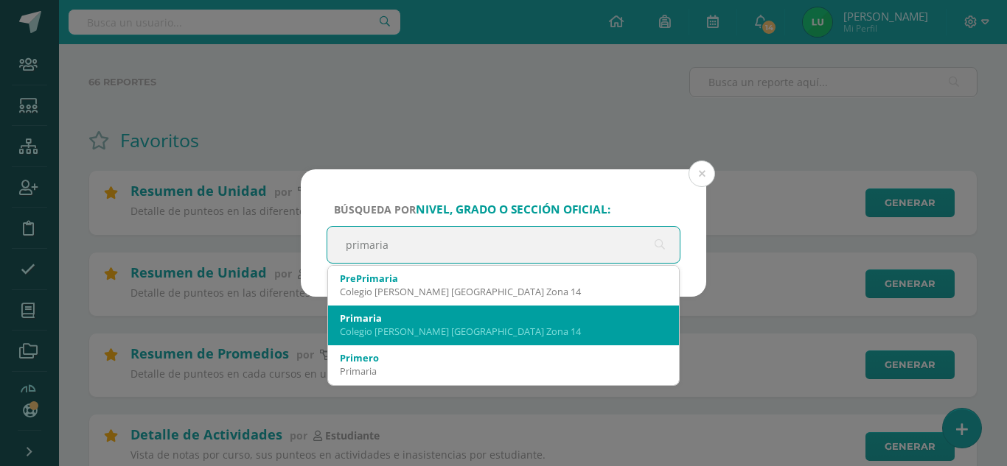
click at [354, 317] on div "Primaria" at bounding box center [503, 318] width 327 height 13
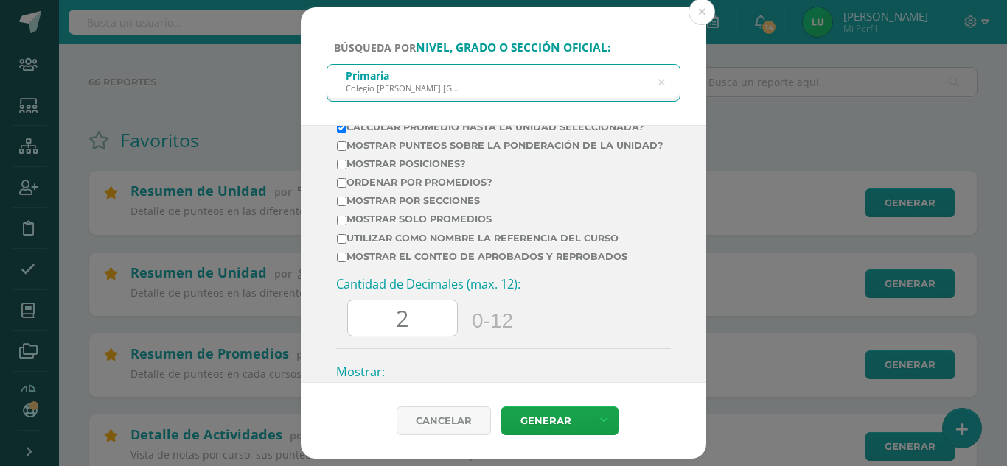
scroll to position [508, 0]
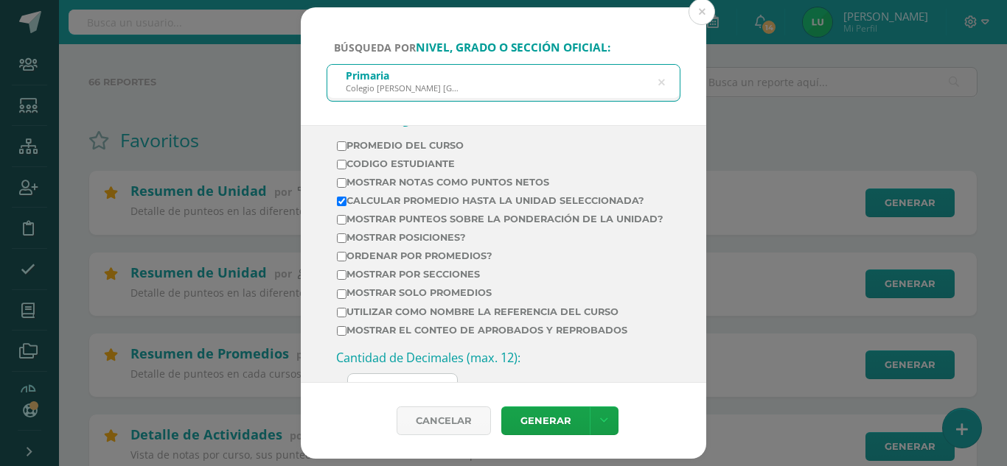
click at [418, 280] on label "Mostrar por secciones" at bounding box center [500, 274] width 326 height 11
click at [346, 280] on input "Mostrar por secciones" at bounding box center [342, 275] width 10 height 10
checkbox input "true"
click at [411, 262] on label "Ordenar por promedios?" at bounding box center [500, 256] width 326 height 11
click at [346, 262] on input "Ordenar por promedios?" at bounding box center [342, 257] width 10 height 10
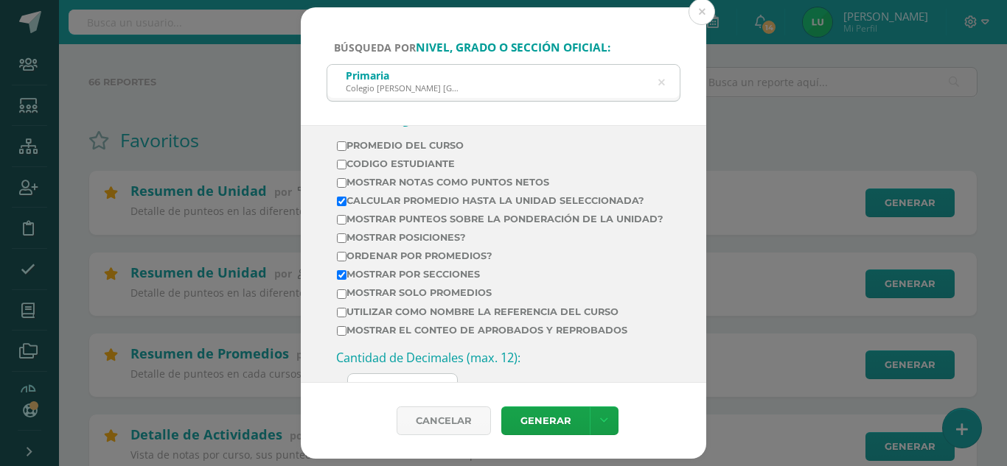
checkbox input "true"
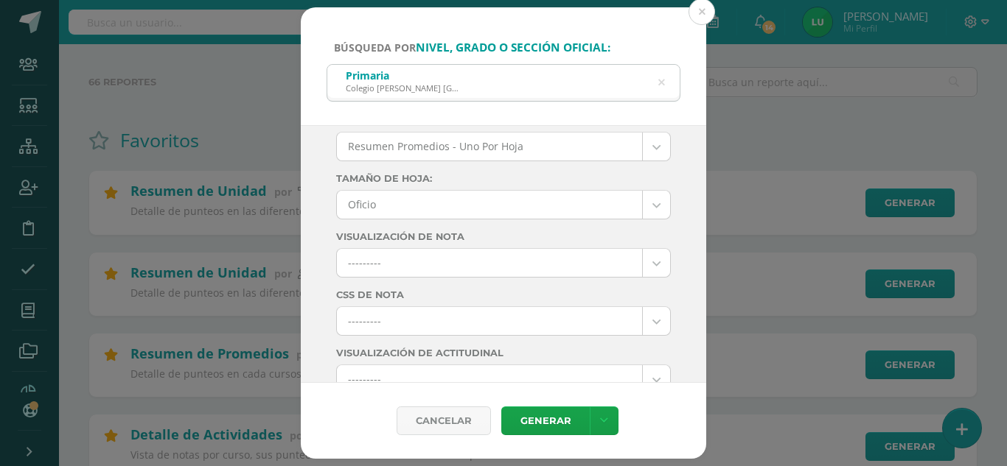
scroll to position [0, 0]
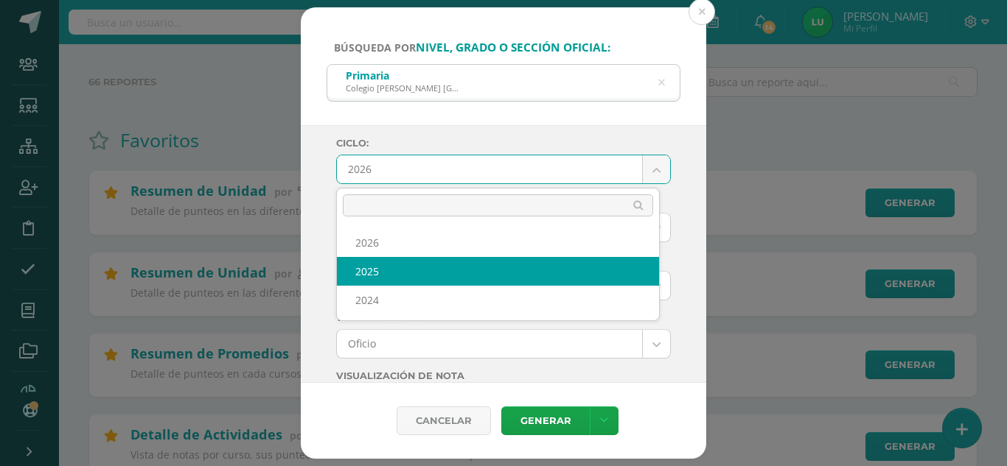
select select "4"
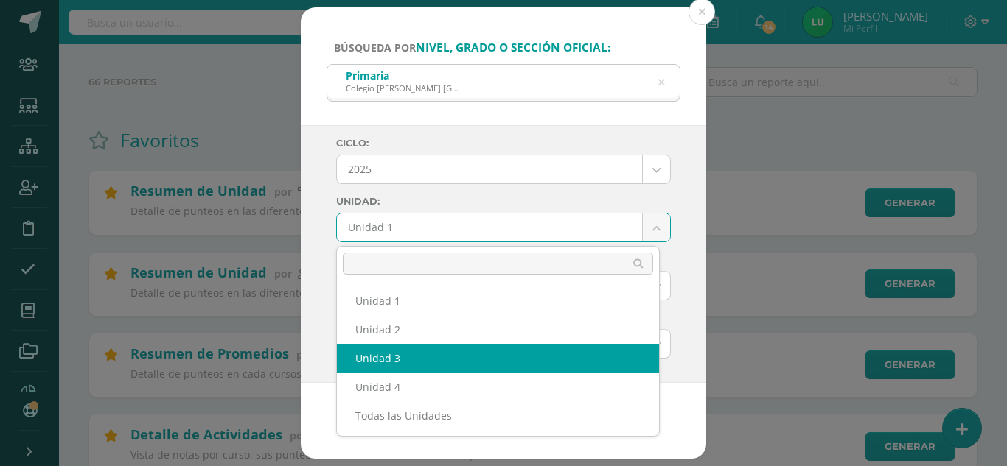
select select "Unidad 3"
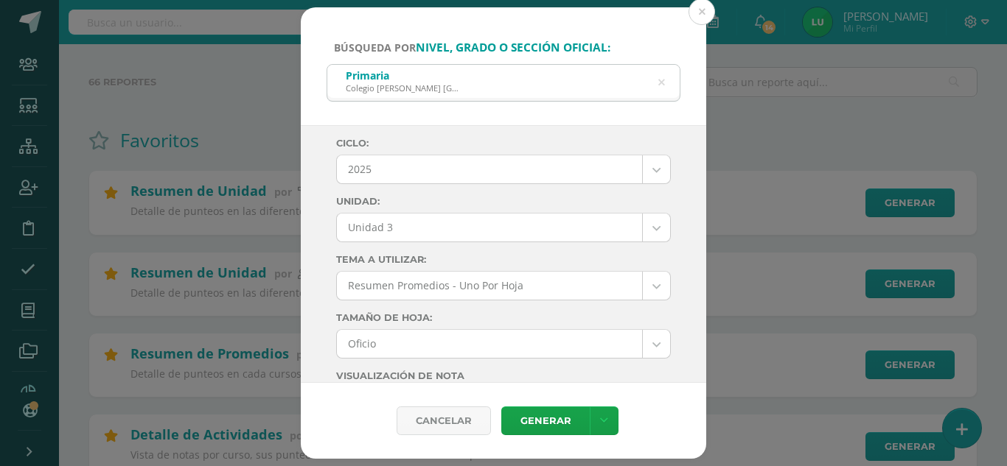
click at [315, 246] on div "Ciclo: 2025 2026 2025 2024 Unidad: Unidad 3 Unidad 1 Unidad 2 Unidad 3 Unidad 4…" at bounding box center [503, 254] width 405 height 259
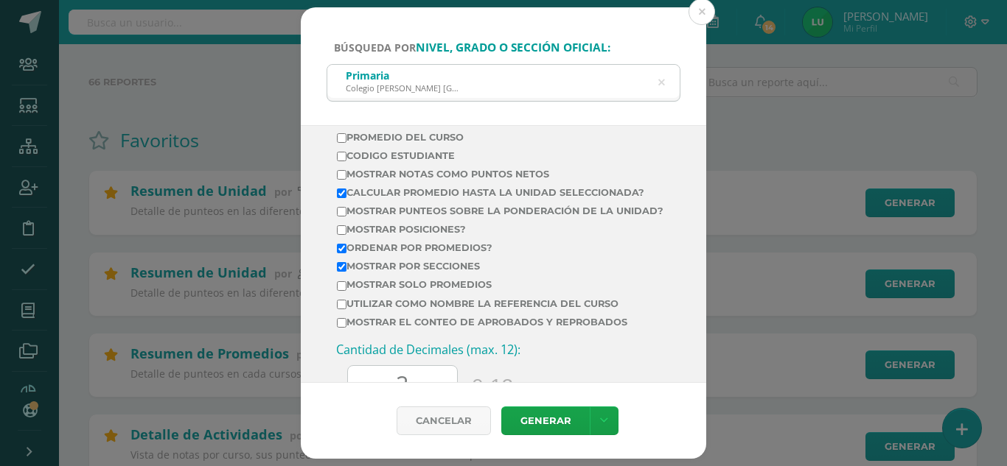
scroll to position [729, 0]
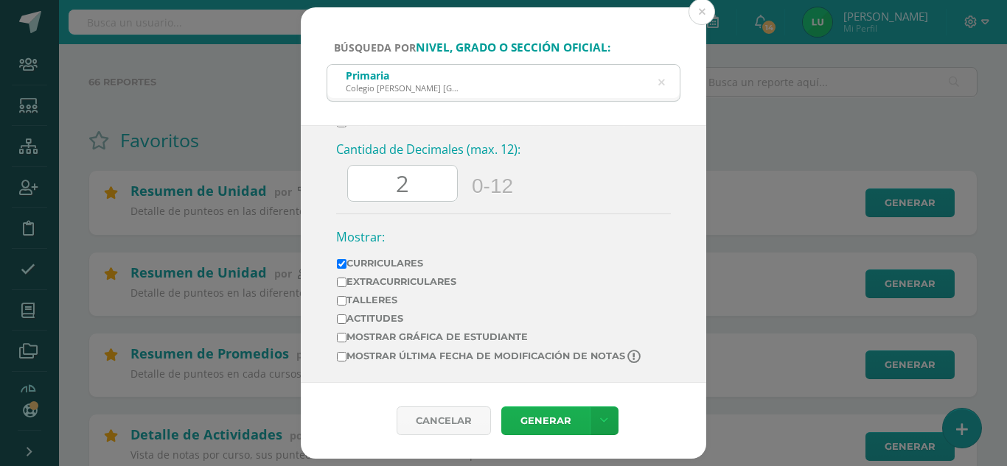
click at [550, 416] on link "Generar" at bounding box center [545, 421] width 88 height 29
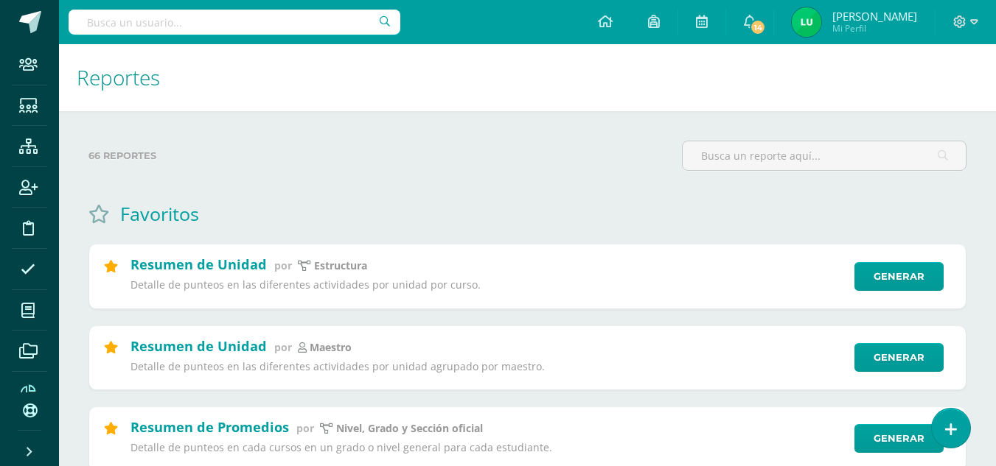
click at [251, 26] on input "text" at bounding box center [235, 22] width 332 height 25
type input "medio social pri 2"
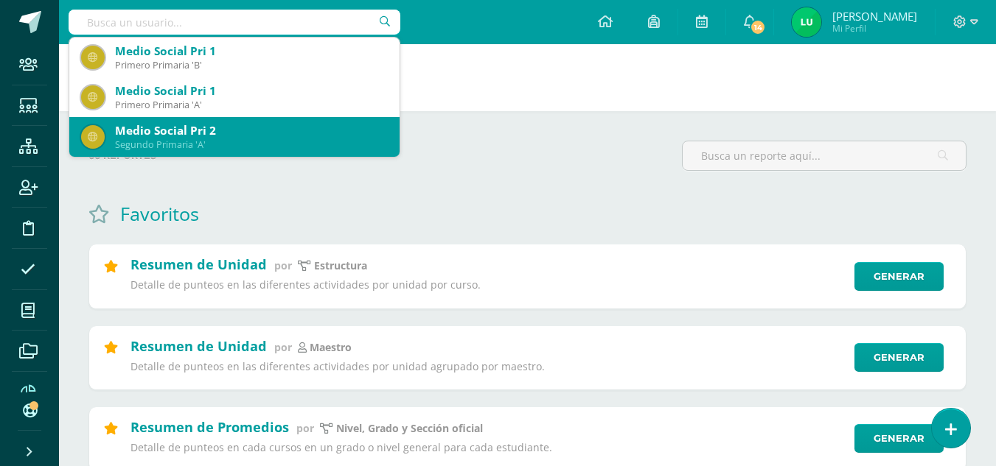
scroll to position [40, 0]
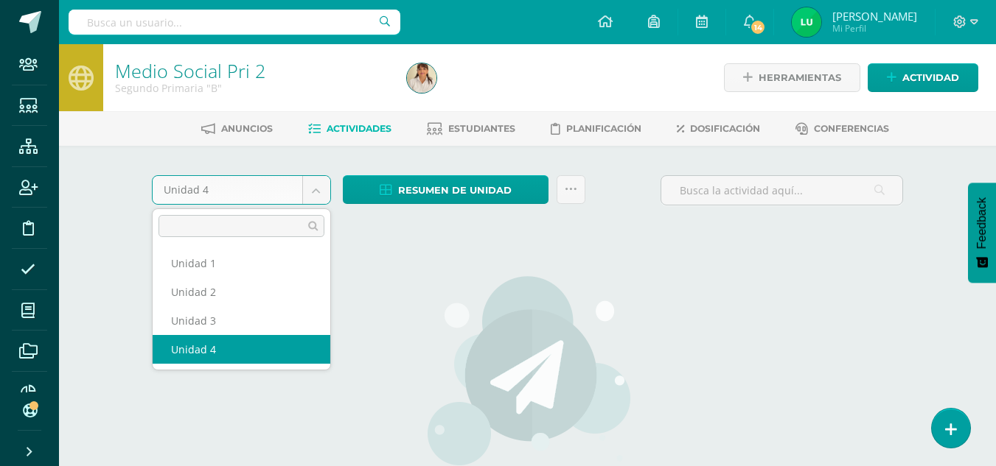
click at [324, 191] on body "Staff Estudiantes Estructura Inscripción Disciplina Asistencia Mis cursos Archi…" at bounding box center [498, 316] width 996 height 633
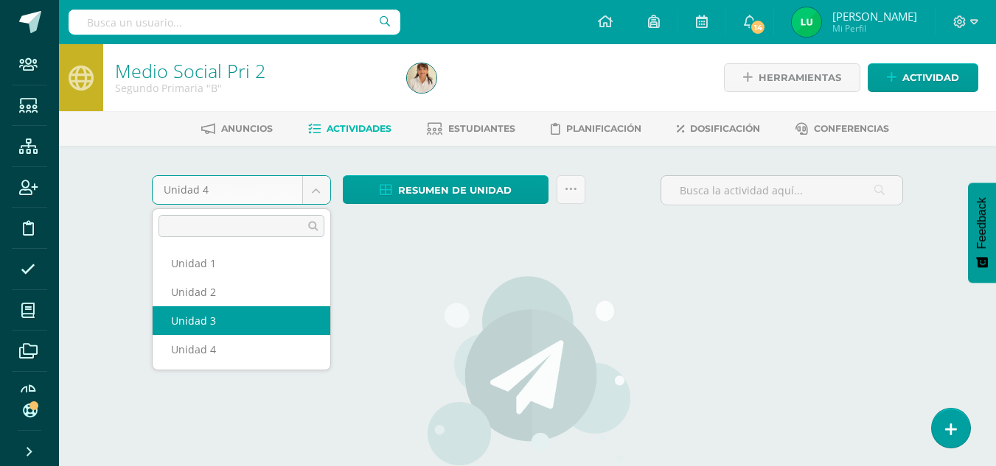
drag, startPoint x: 248, startPoint y: 304, endPoint x: 243, endPoint y: 319, distance: 16.1
select select "Unidad 3"
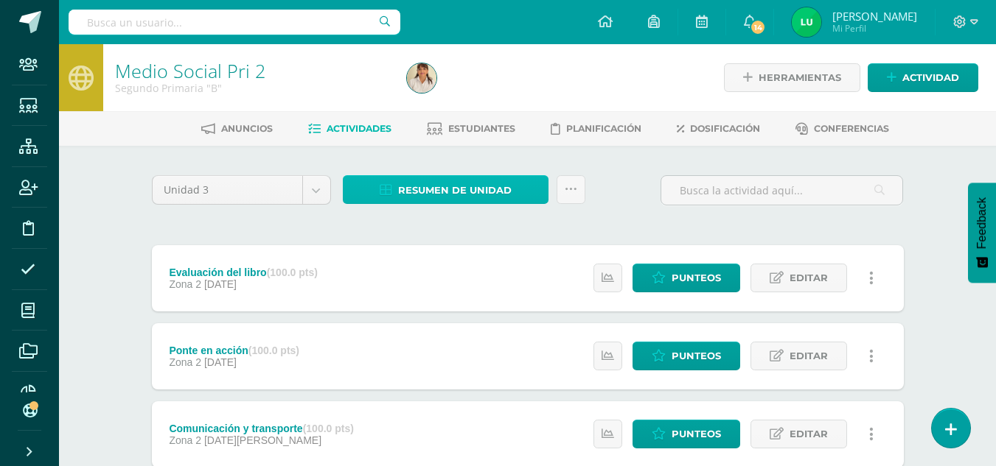
click at [491, 191] on span "Resumen de unidad" at bounding box center [454, 190] width 113 height 27
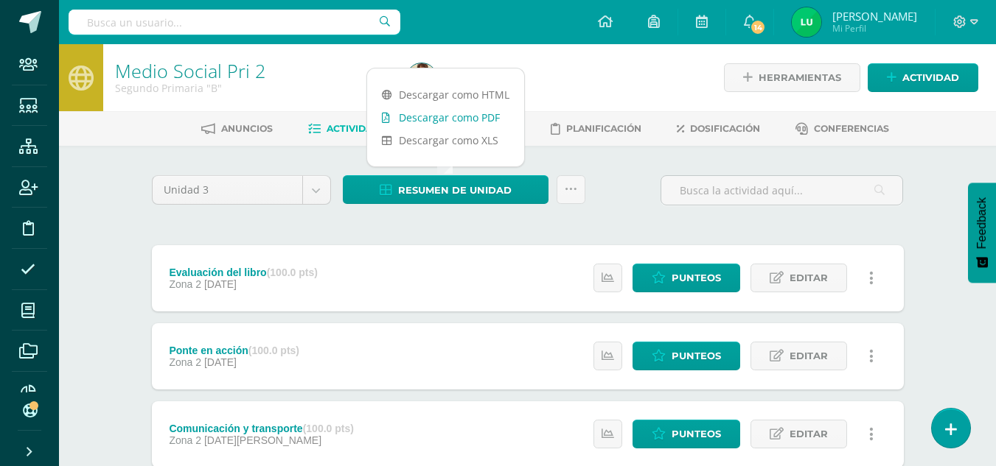
click at [456, 123] on link "Descargar como PDF" at bounding box center [445, 117] width 157 height 23
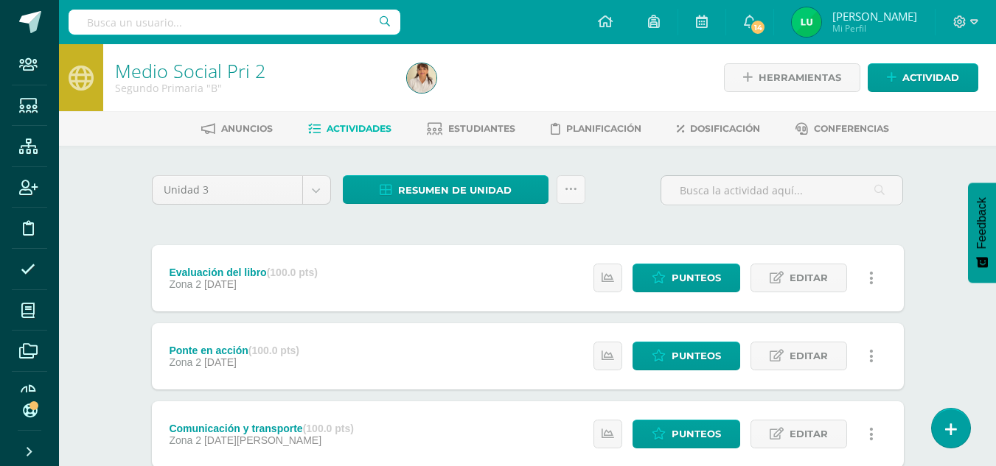
click at [216, 29] on input "text" at bounding box center [235, 22] width 332 height 25
click at [274, 21] on input "text" at bounding box center [235, 22] width 332 height 25
click at [163, 24] on input "text" at bounding box center [235, 22] width 332 height 25
type input "matemática pri 6 A"
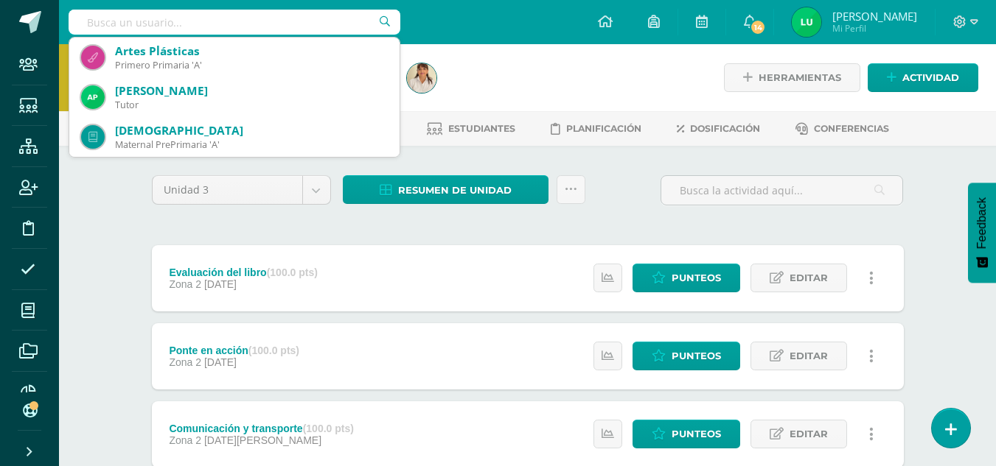
scroll to position [324, 0]
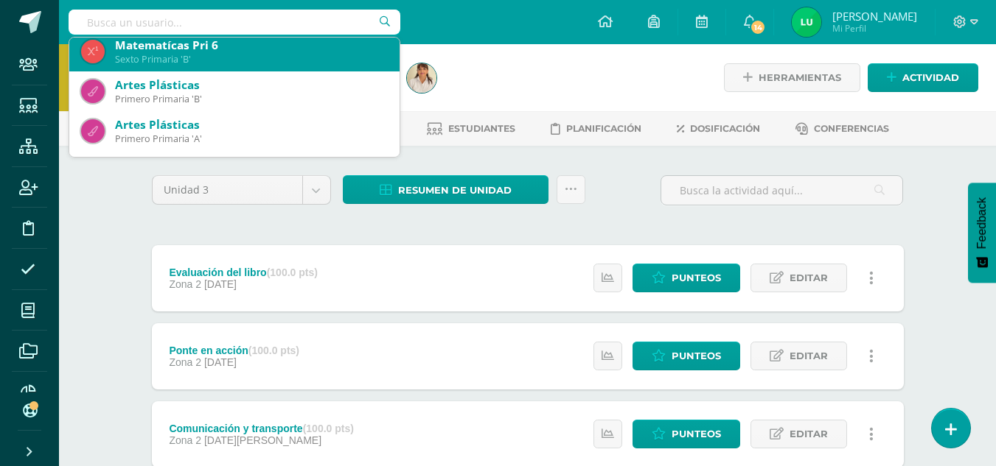
click at [259, 58] on div "Sexto Primaria 'B'" at bounding box center [251, 59] width 273 height 13
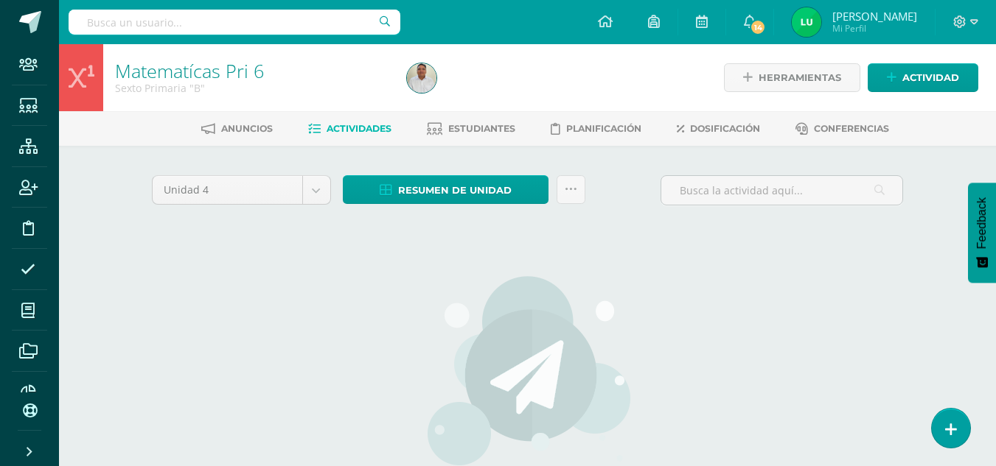
click at [188, 25] on input "text" at bounding box center [235, 22] width 332 height 25
type input "matemática pri 6 a"
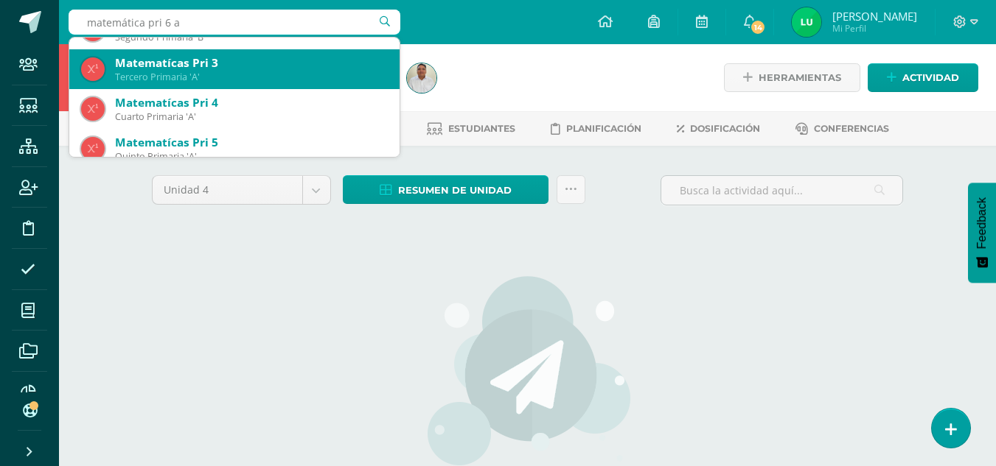
scroll to position [221, 0]
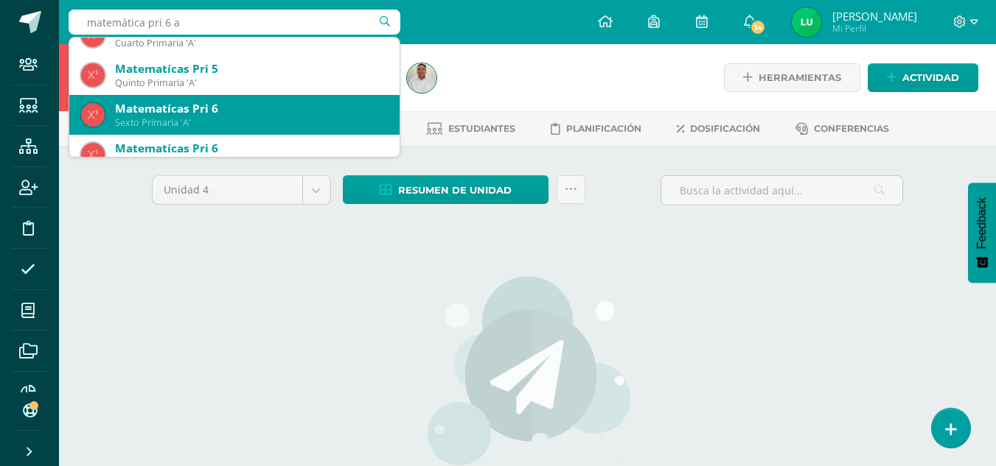
click at [288, 113] on div "Matematícas Pri 6" at bounding box center [251, 108] width 273 height 15
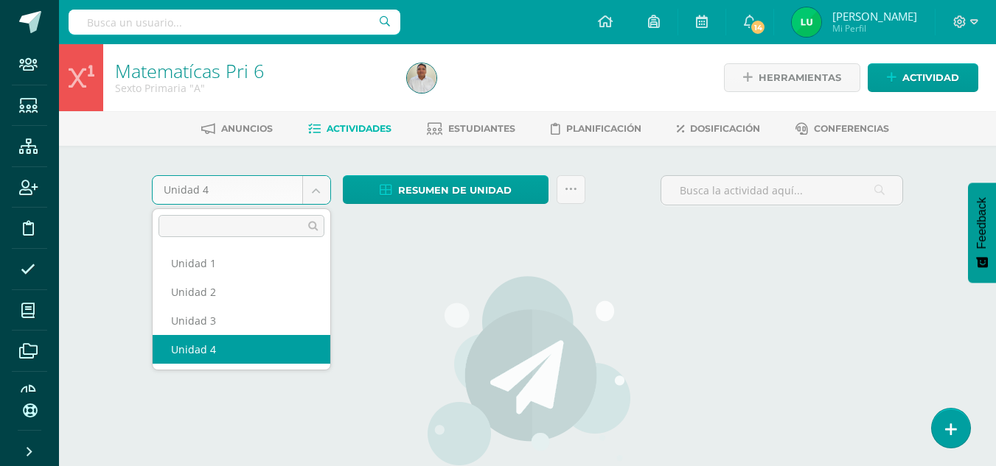
click at [281, 193] on body "Staff Estudiantes Estructura Inscripción Disciplina Asistencia Mis cursos Archi…" at bounding box center [498, 316] width 996 height 633
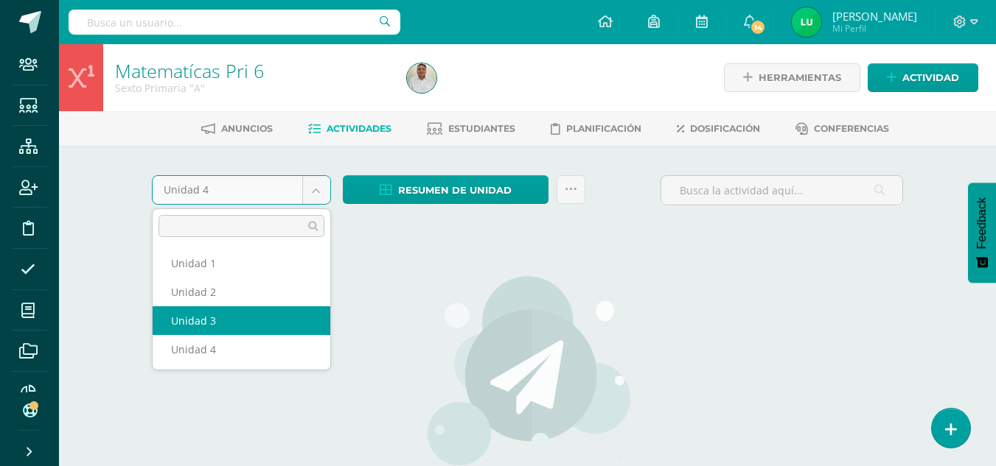
select select "Unidad 3"
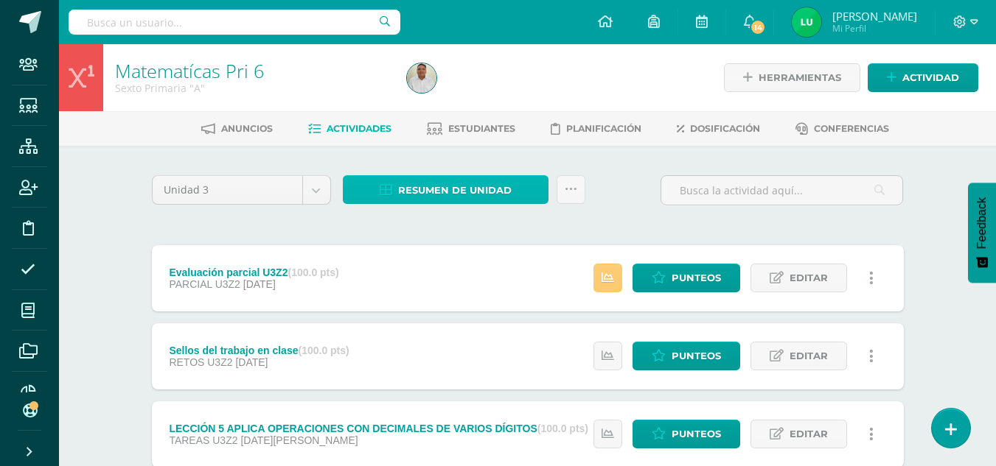
click at [487, 195] on span "Resumen de unidad" at bounding box center [454, 190] width 113 height 27
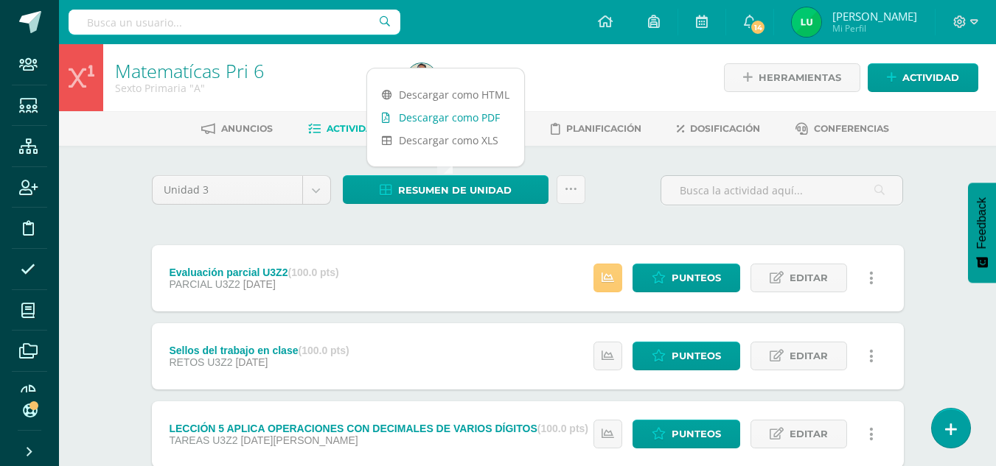
click at [452, 112] on link "Descargar como PDF" at bounding box center [445, 117] width 157 height 23
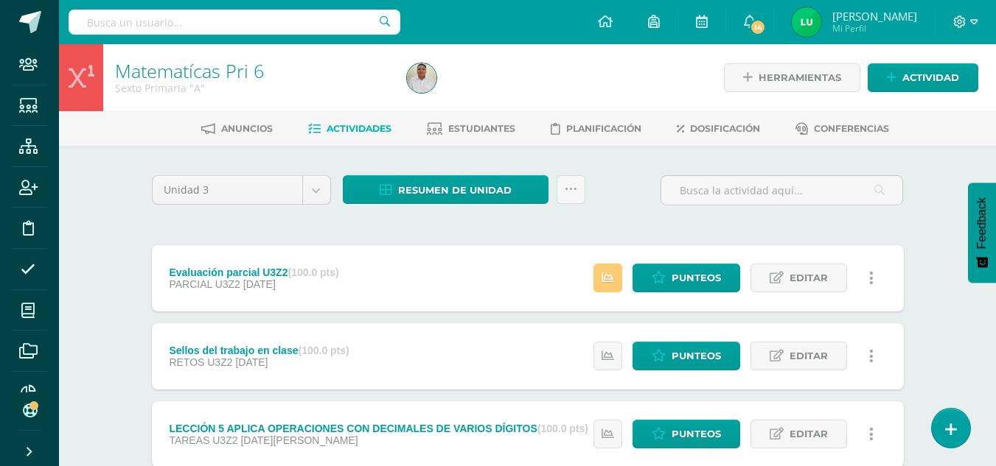
click at [223, 18] on input "text" at bounding box center [235, 22] width 332 height 25
type input "matemática pri 6 B"
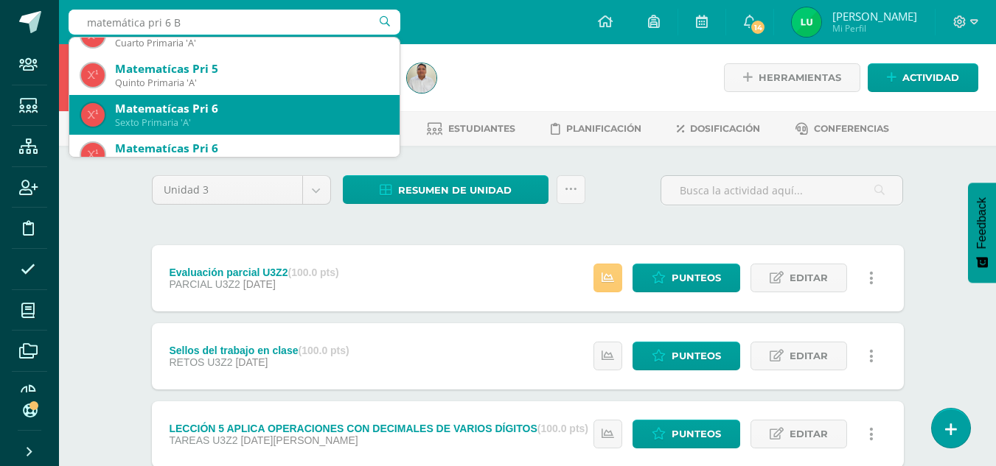
scroll to position [295, 0]
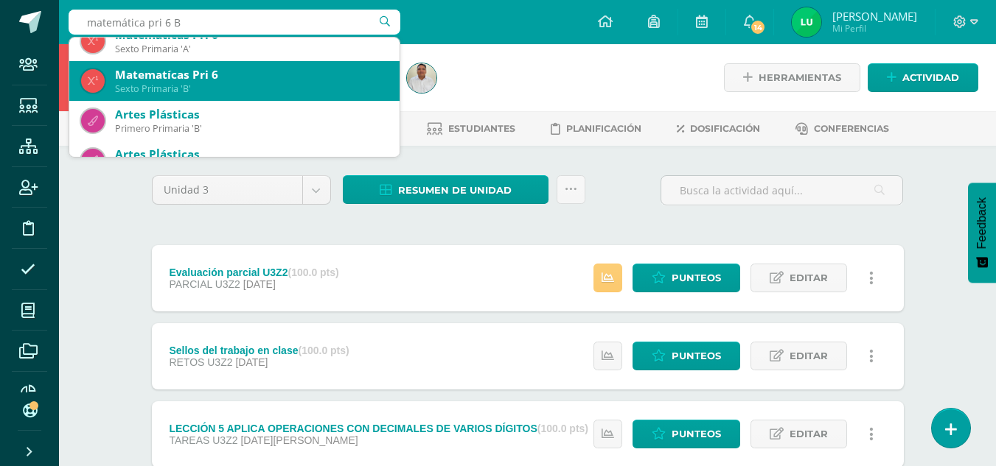
click at [243, 80] on div "Matematícas Pri 6" at bounding box center [251, 74] width 273 height 15
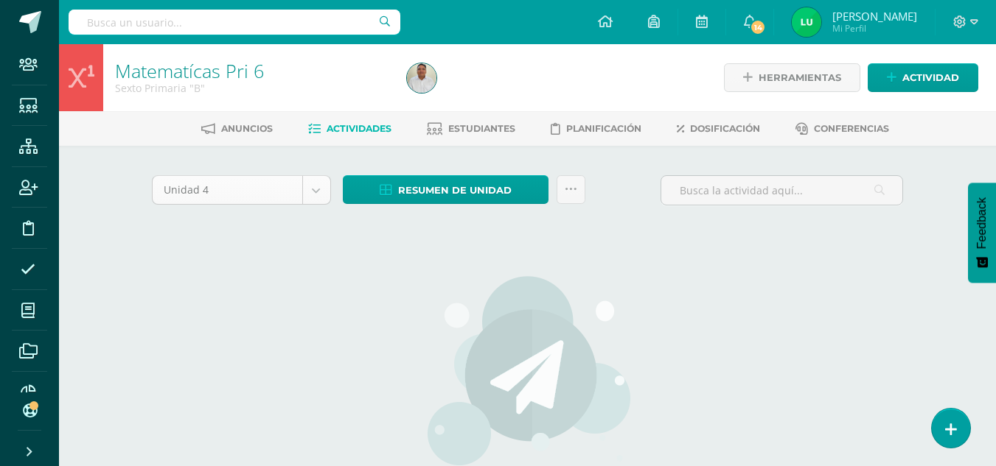
click at [293, 188] on body "Staff Estudiantes Estructura Inscripción Disciplina Asistencia Mis cursos Archi…" at bounding box center [498, 316] width 996 height 633
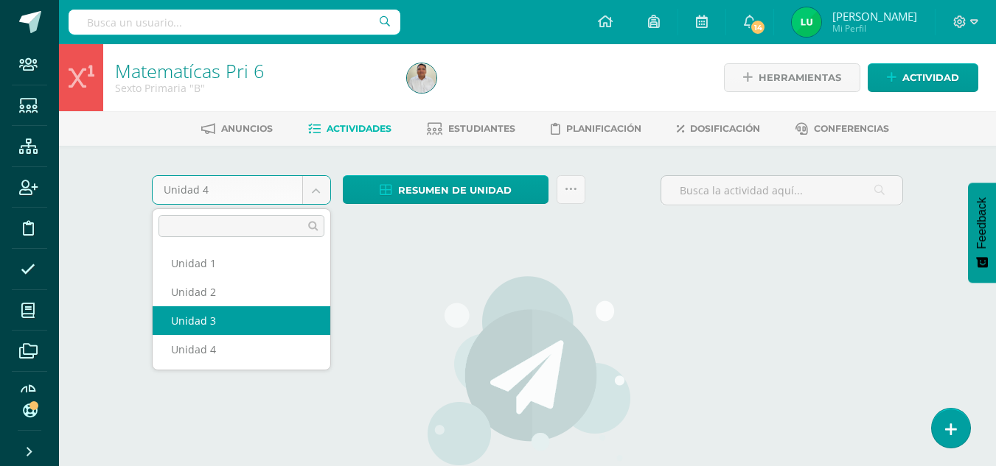
select select "Unidad 3"
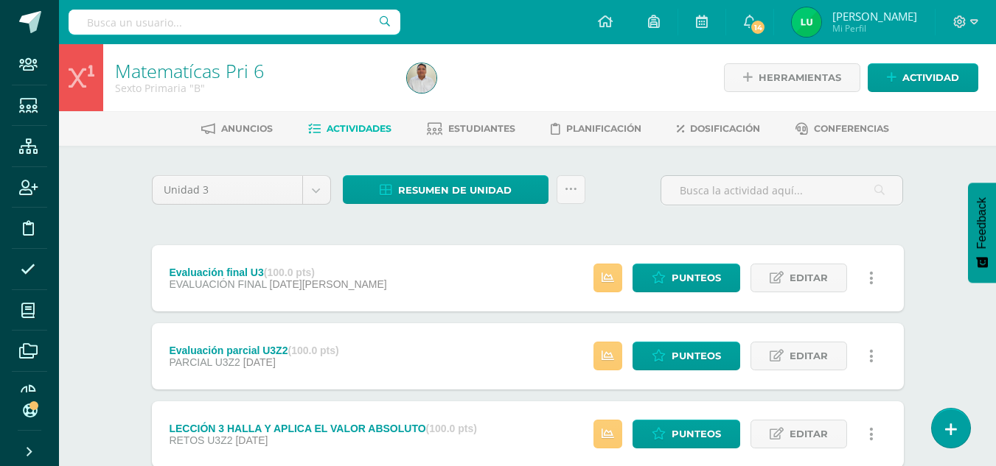
click at [622, 213] on div "Unidad 3 Unidad 1 Unidad 2 Unidad 3 Unidad 4 Resumen de unidad Descargar como H…" at bounding box center [527, 196] width 763 height 42
click at [438, 182] on span "Resumen de unidad" at bounding box center [454, 190] width 113 height 27
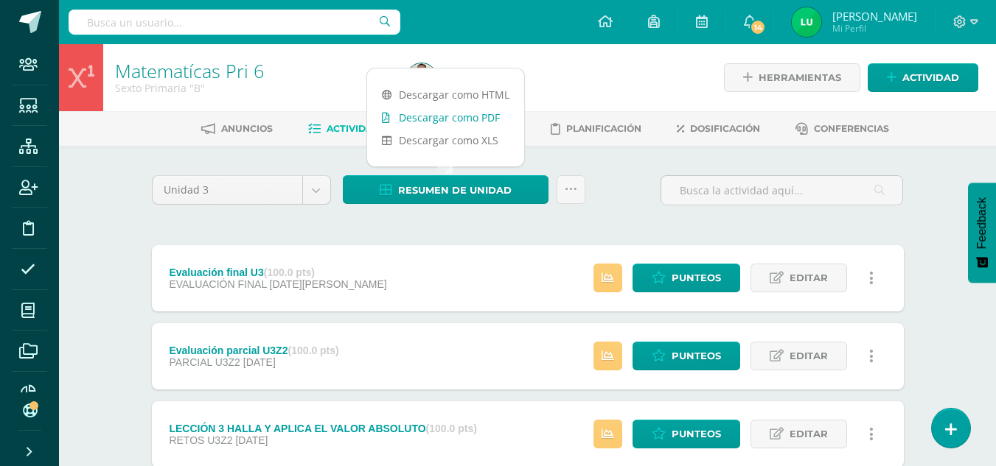
click at [440, 120] on link "Descargar como PDF" at bounding box center [445, 117] width 157 height 23
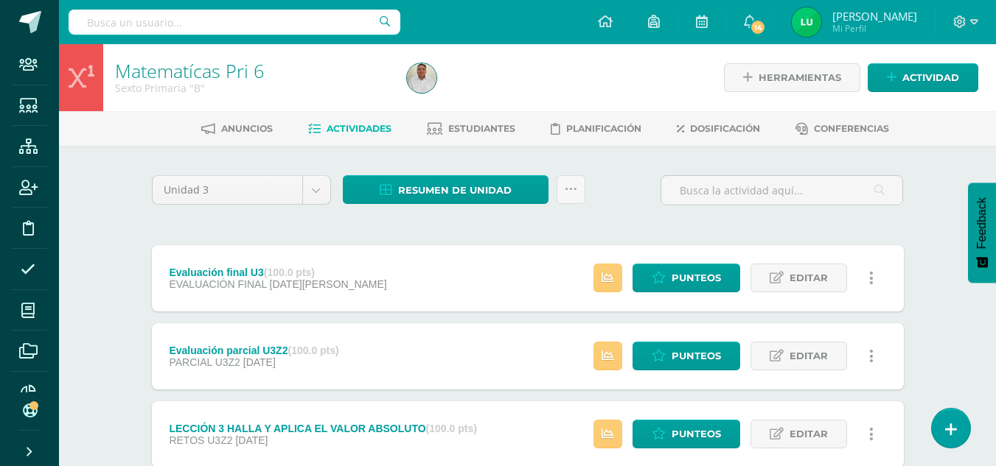
click at [193, 29] on input "text" at bounding box center [235, 22] width 332 height 25
type input "matematica bas I"
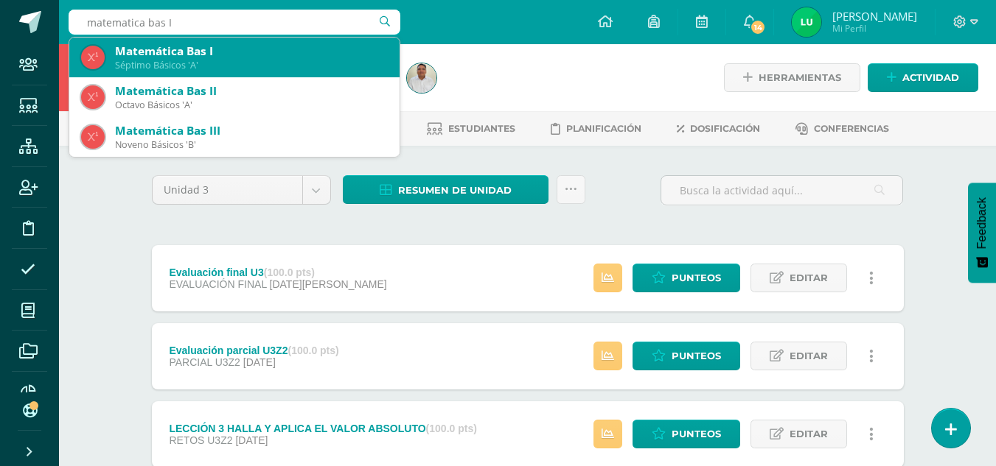
click at [215, 63] on div "Séptimo Básicos 'A'" at bounding box center [251, 65] width 273 height 13
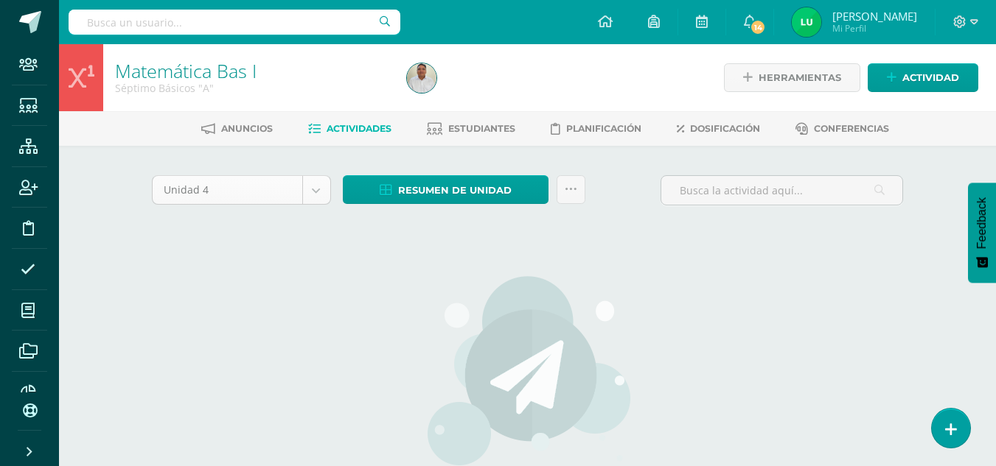
click at [326, 187] on body "Staff Estudiantes Estructura Inscripción Disciplina Asistencia Mis cursos Archi…" at bounding box center [498, 316] width 996 height 633
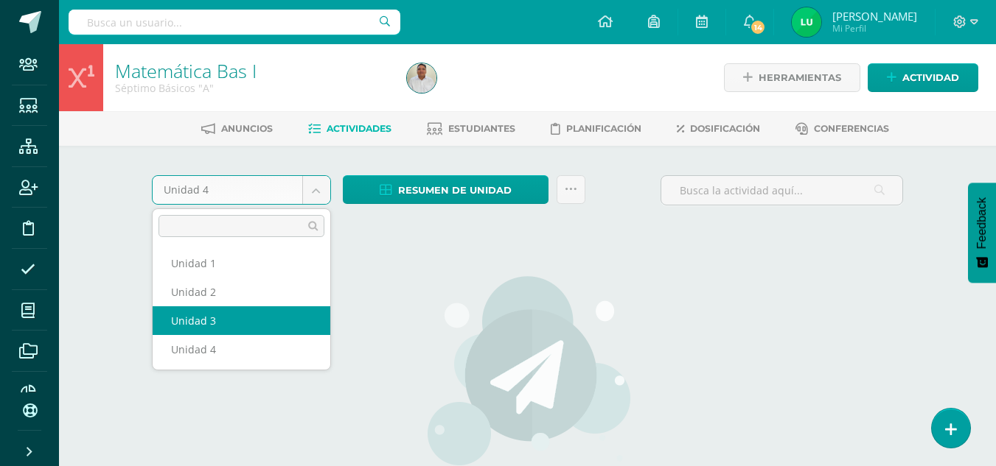
select select "Unidad 3"
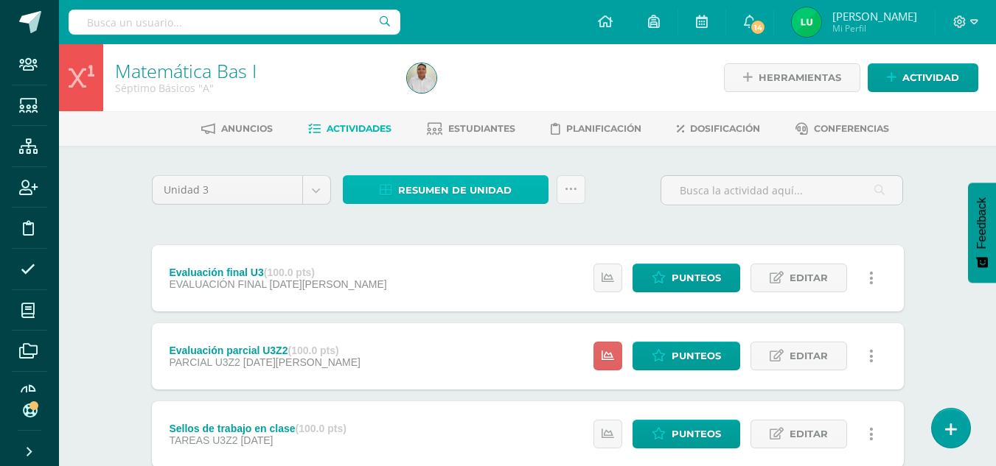
click at [424, 192] on span "Resumen de unidad" at bounding box center [454, 190] width 113 height 27
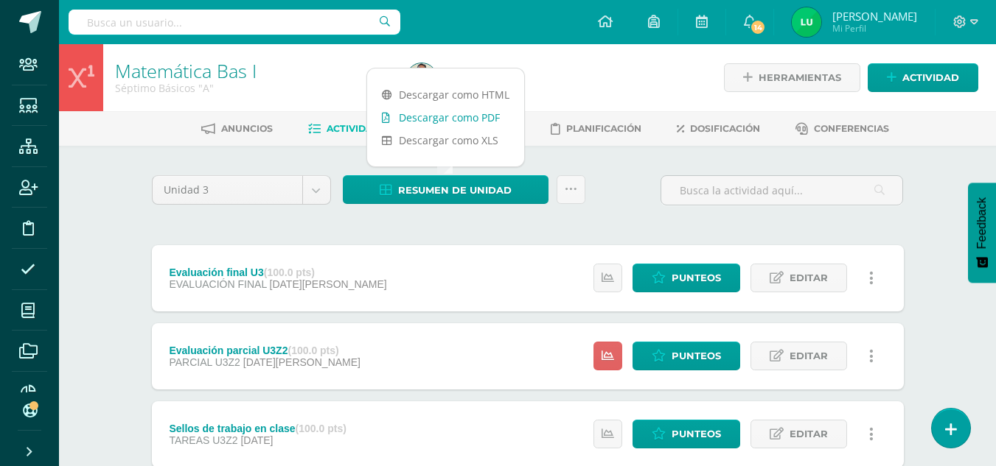
click at [452, 117] on link "Descargar como PDF" at bounding box center [445, 117] width 157 height 23
click at [147, 23] on input "text" at bounding box center [235, 22] width 332 height 25
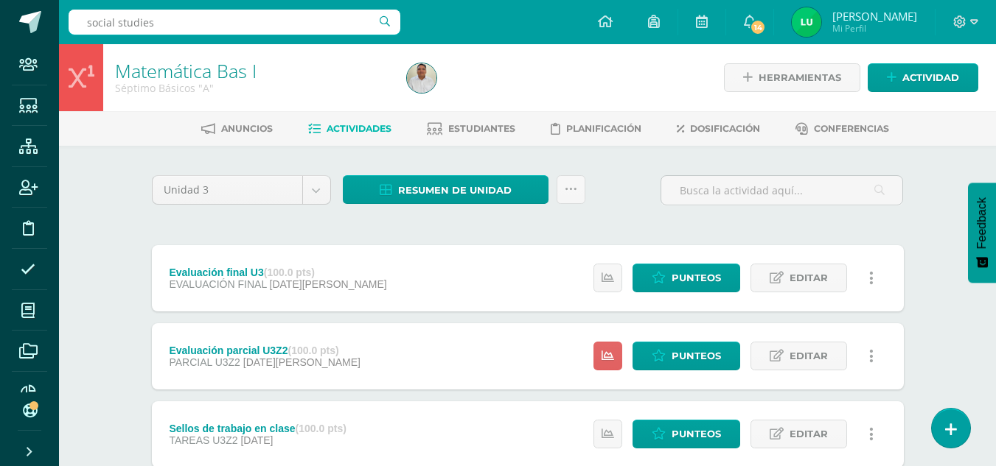
type input "social studies"
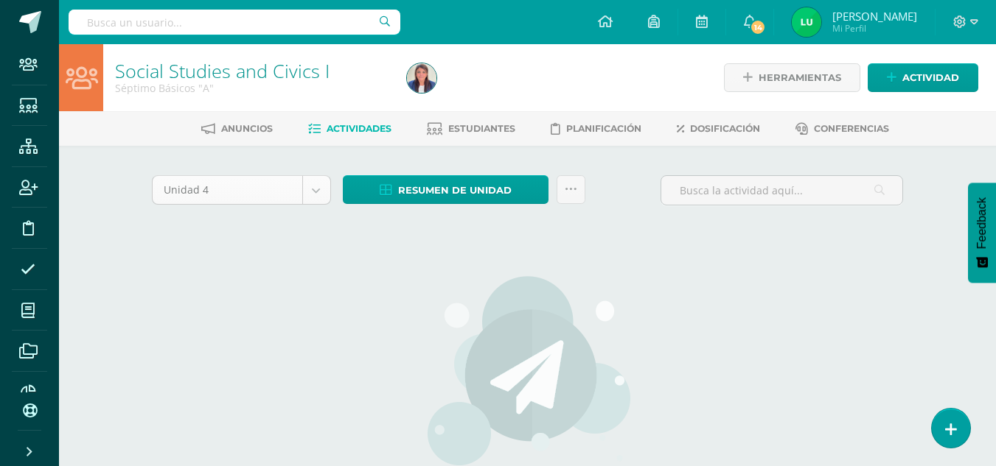
click at [314, 186] on body "Staff Estudiantes Estructura Inscripción Disciplina Asistencia Mis cursos Archi…" at bounding box center [498, 316] width 996 height 633
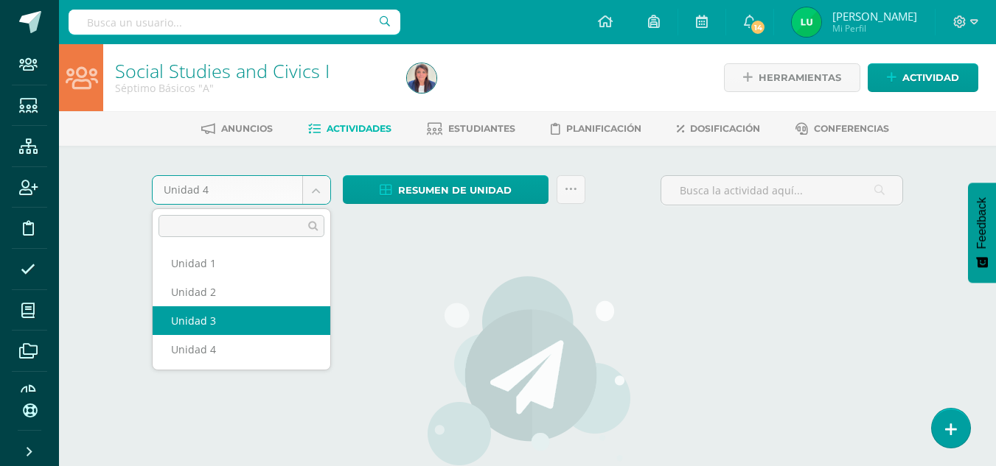
select select "Unidad 3"
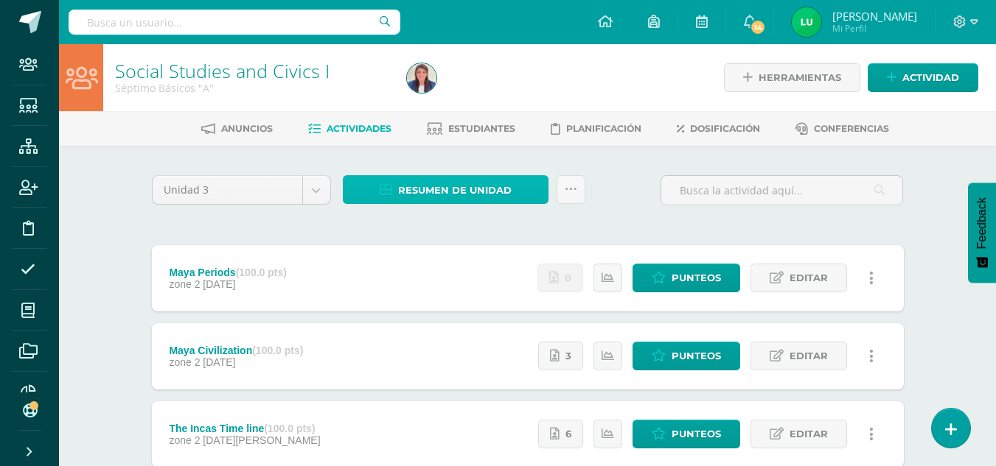
click at [471, 181] on span "Resumen de unidad" at bounding box center [454, 190] width 113 height 27
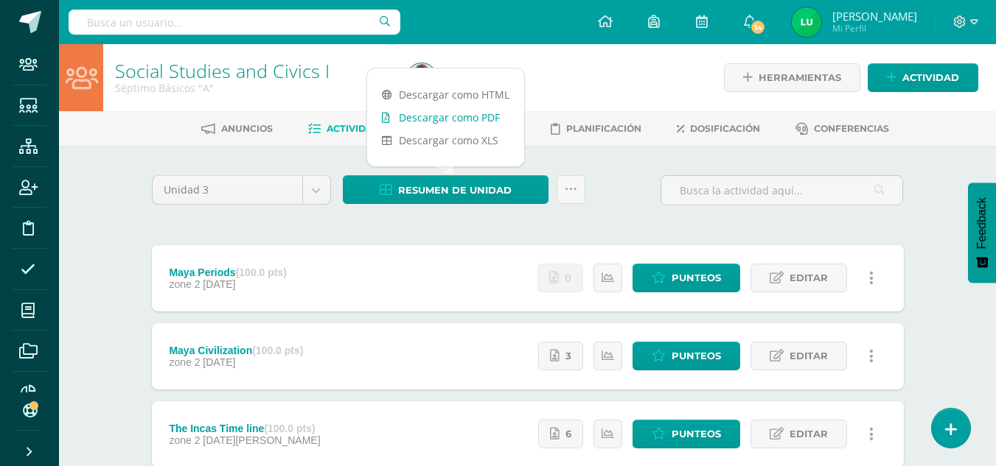
click at [469, 116] on link "Descargar como PDF" at bounding box center [445, 117] width 157 height 23
click at [212, 38] on div at bounding box center [235, 22] width 332 height 44
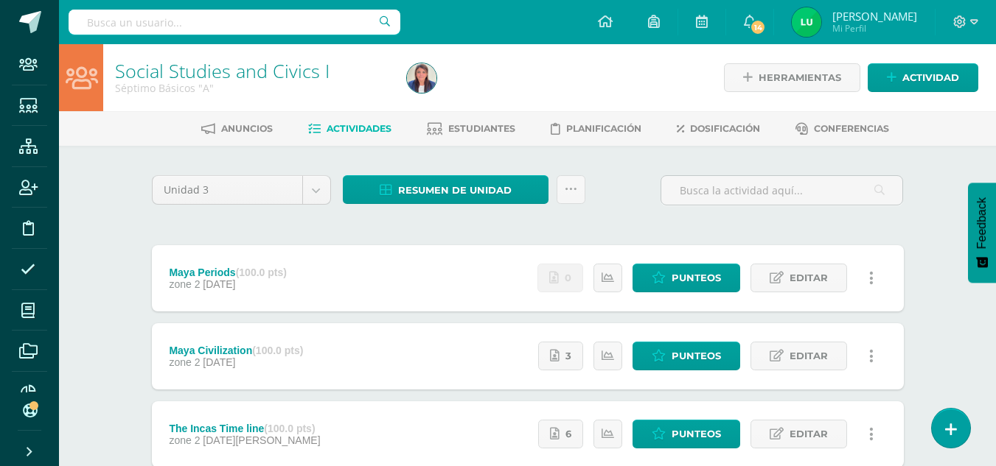
click at [207, 29] on input "text" at bounding box center [235, 22] width 332 height 25
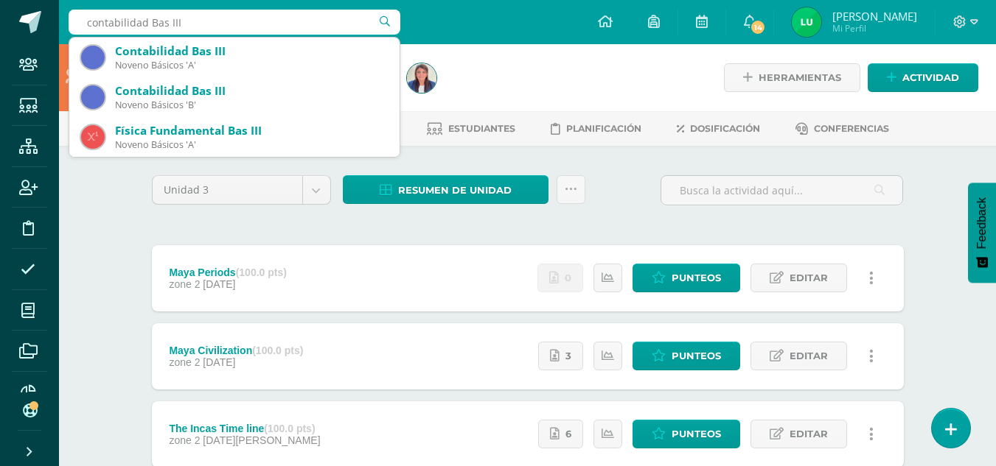
type input "contabilidad Bas III B"
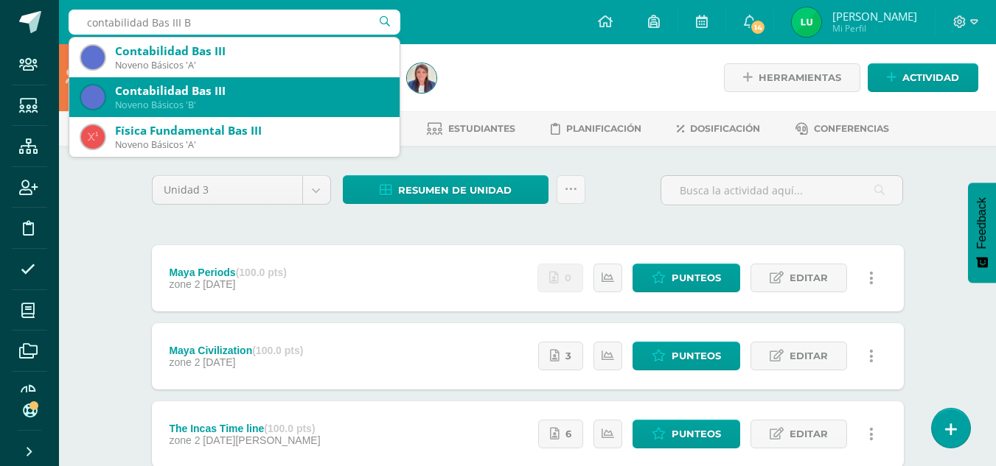
click at [209, 88] on div "Contabilidad Bas III" at bounding box center [251, 90] width 273 height 15
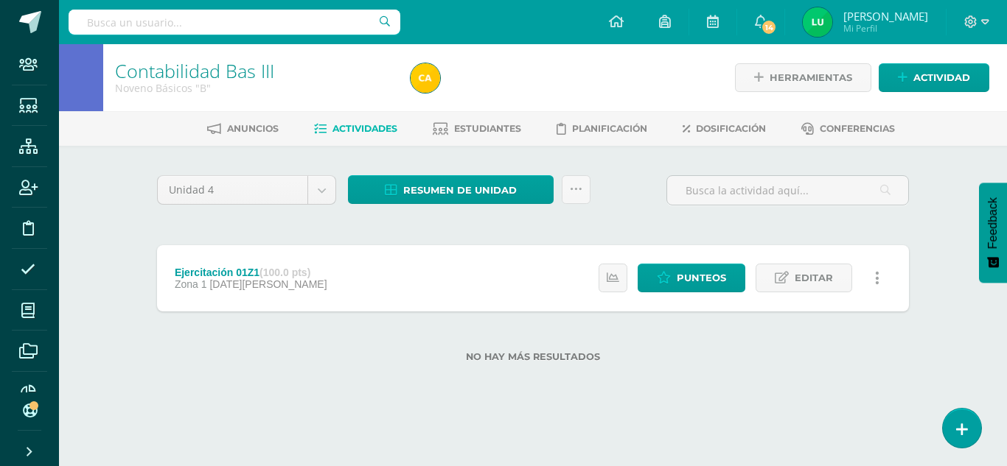
click at [314, 205] on div "Unidad 4 Unidad 1 Unidad 2 Unidad 3 Unidad 4" at bounding box center [246, 196] width 191 height 42
click at [313, 198] on body "Staff Estudiantes Estructura Inscripción Disciplina Asistencia Mis cursos Archi…" at bounding box center [503, 205] width 1007 height 410
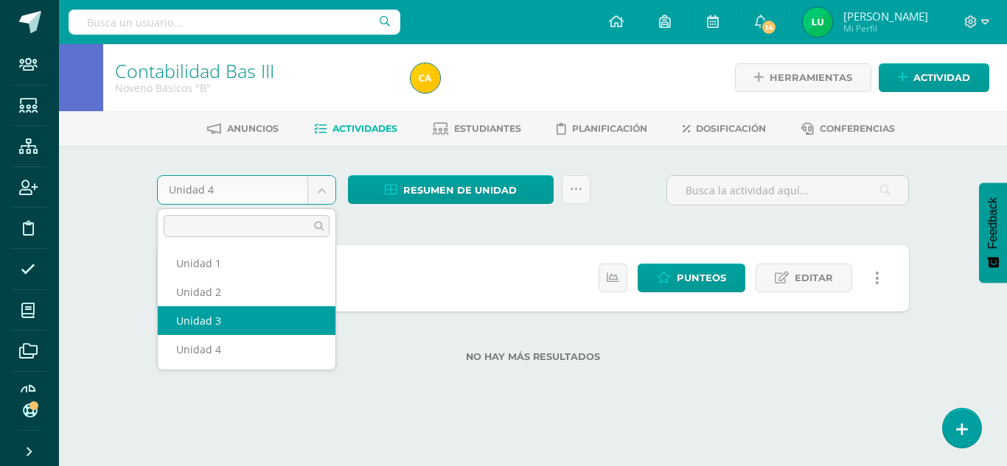
select select "Unidad 3"
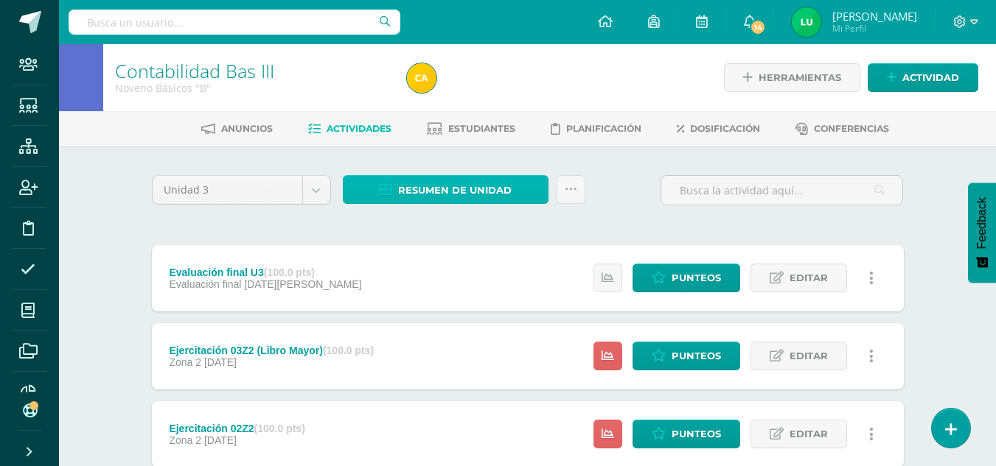
click at [486, 193] on span "Resumen de unidad" at bounding box center [454, 190] width 113 height 27
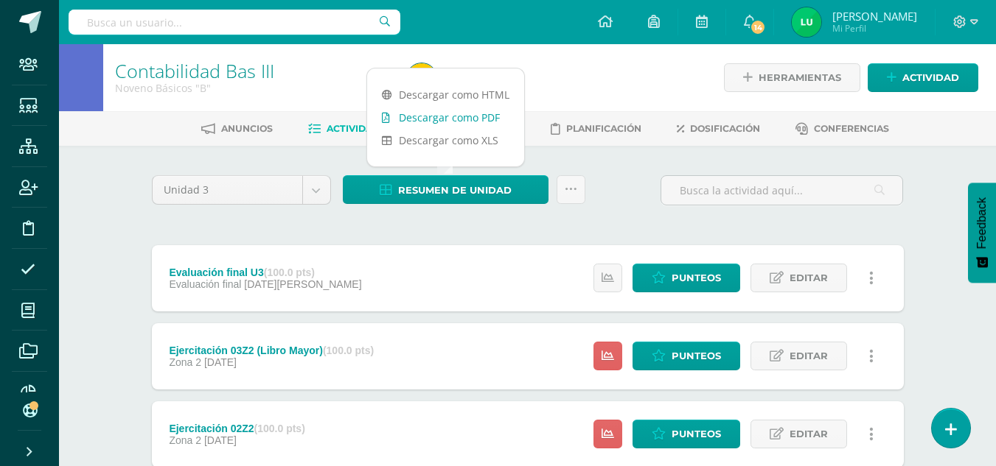
click at [441, 118] on link "Descargar como PDF" at bounding box center [445, 117] width 157 height 23
